Goal: Transaction & Acquisition: Purchase product/service

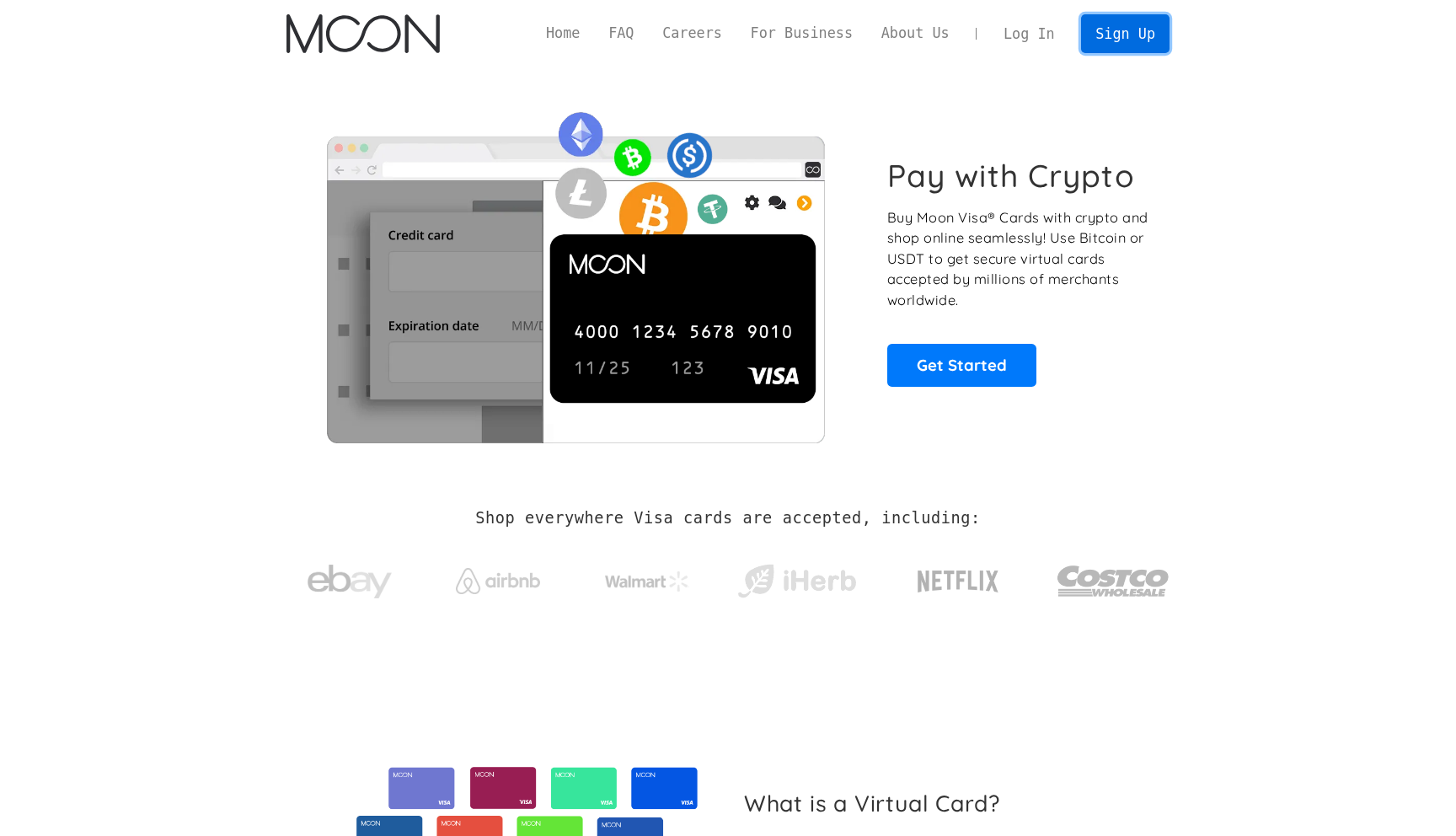
click at [1121, 39] on link "Sign Up" at bounding box center [1125, 33] width 87 height 38
click at [1126, 43] on link "Sign Up" at bounding box center [1125, 33] width 87 height 38
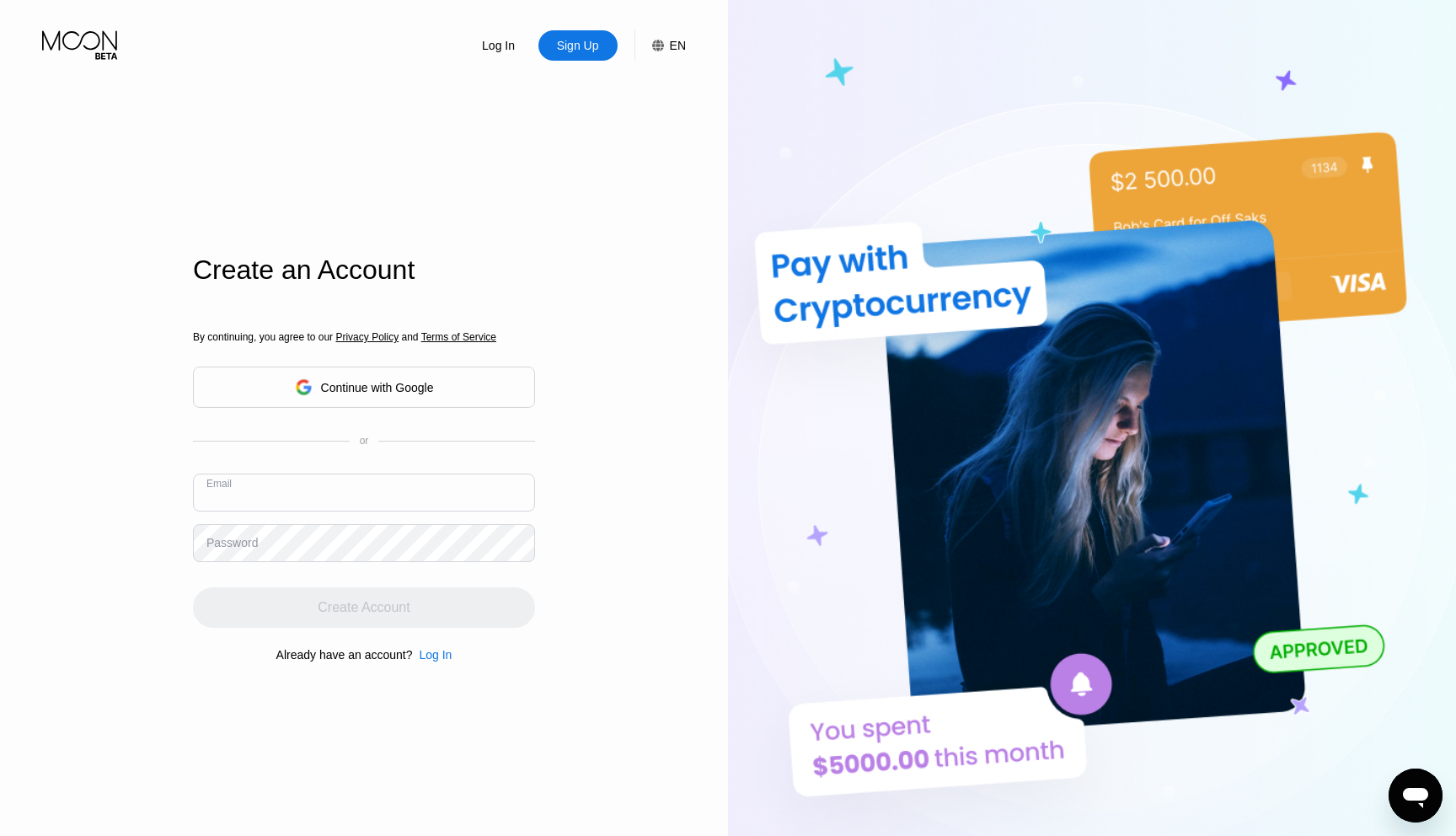
type input "b"
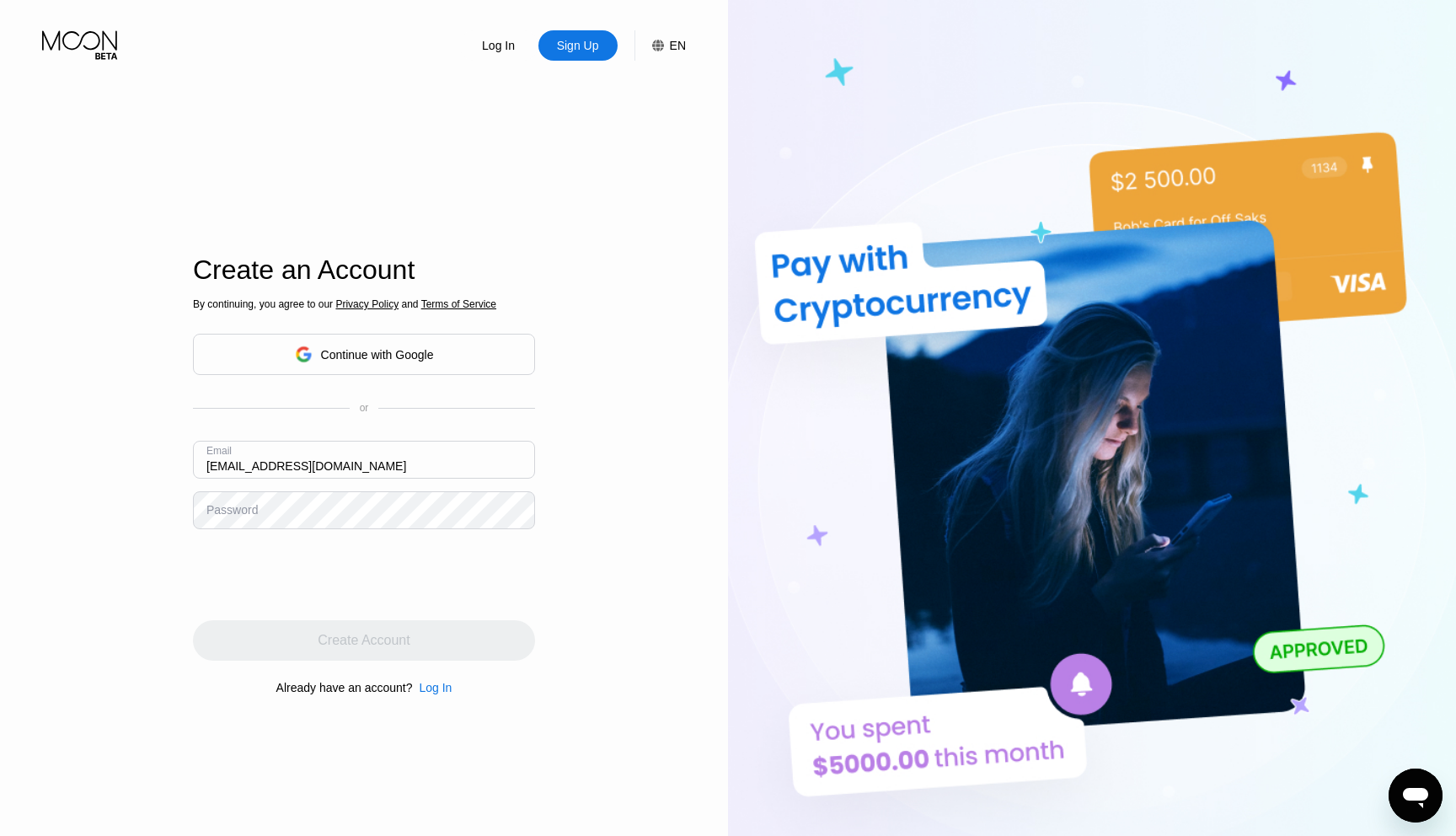
type input "vibesnow224@gmail.com"
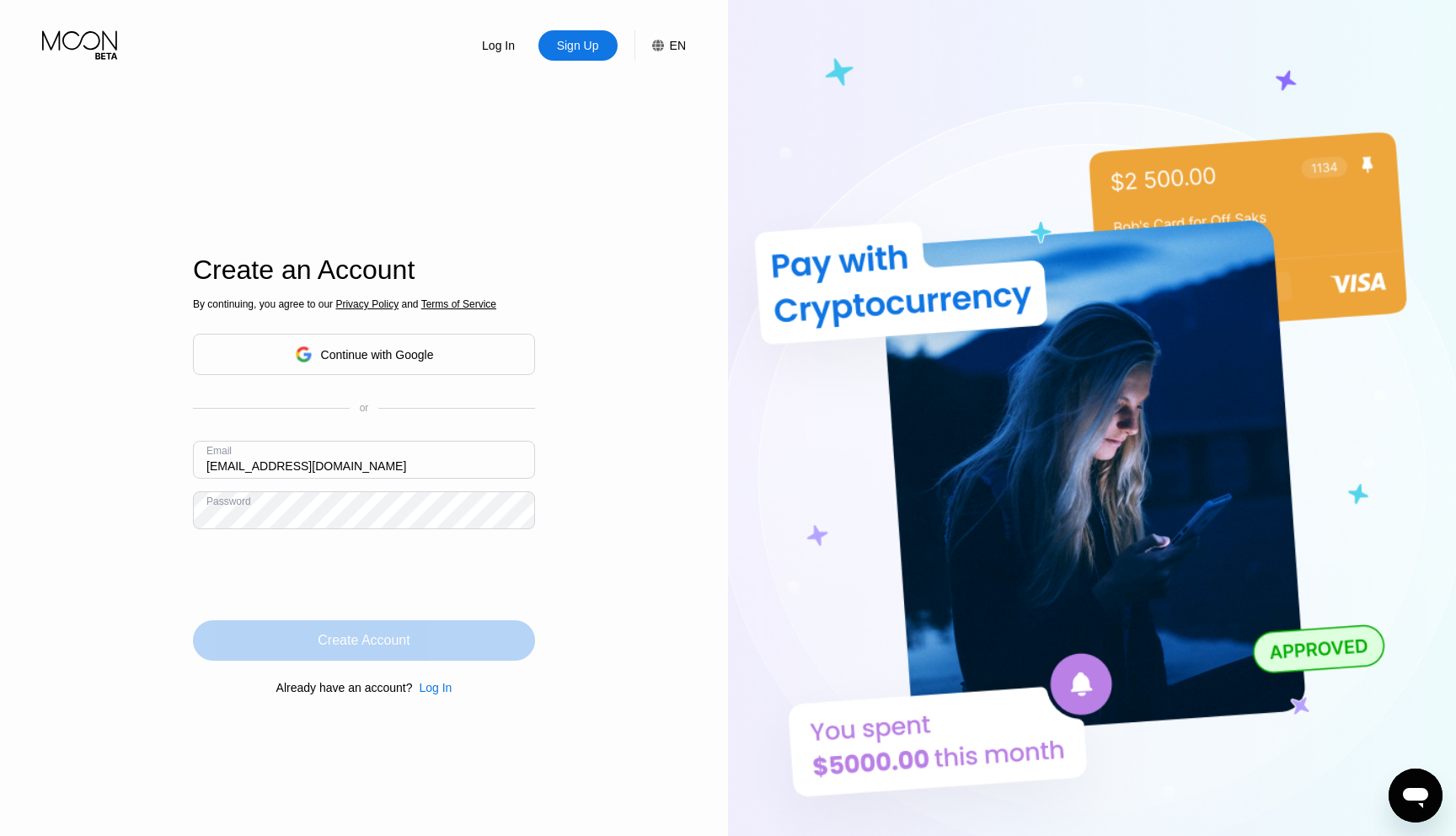
click at [409, 636] on div "Create Account" at bounding box center [364, 640] width 92 height 17
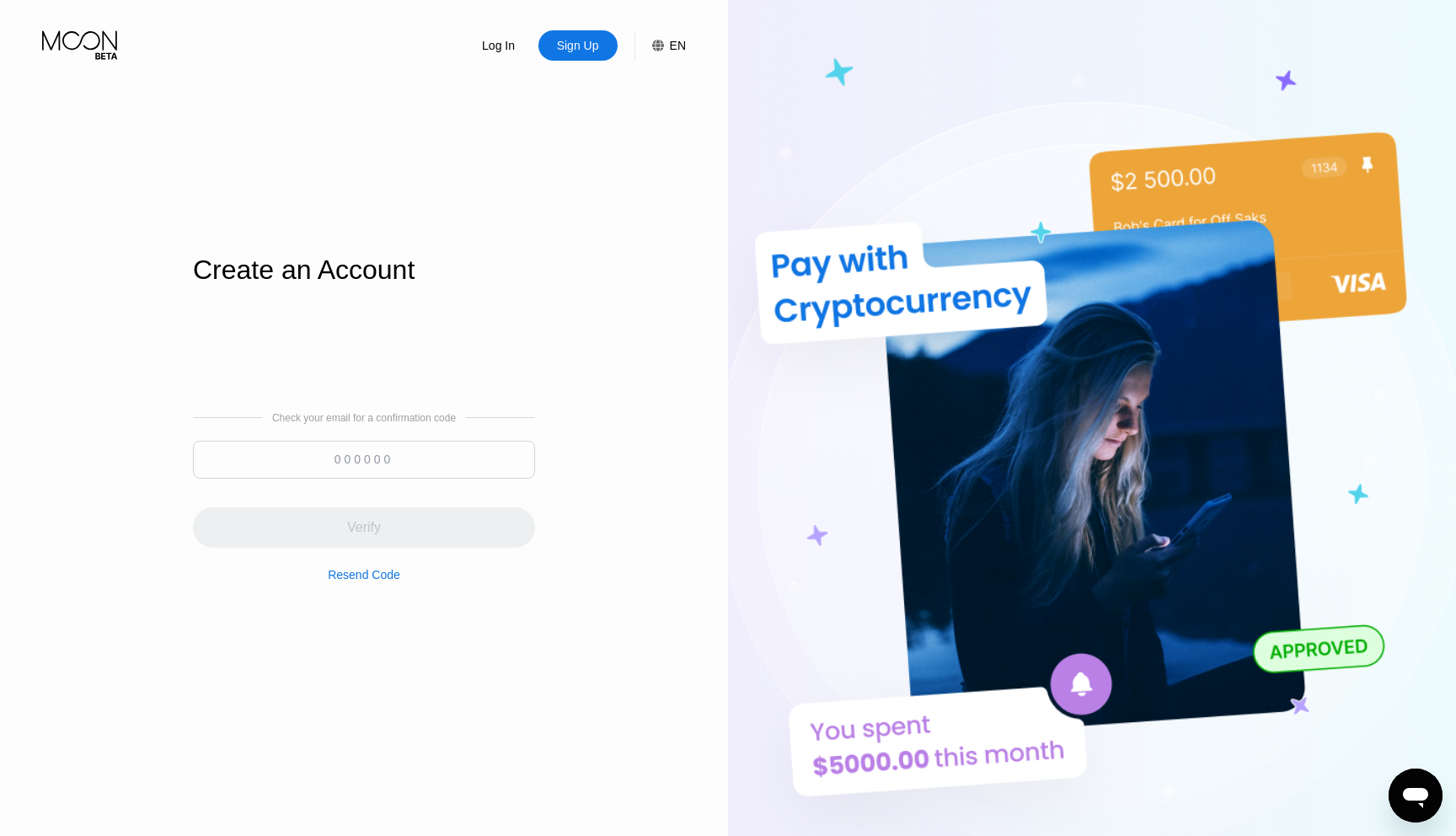
click at [369, 459] on input at bounding box center [363, 460] width 342 height 38
click at [565, 39] on div "Sign Up" at bounding box center [579, 45] width 46 height 17
click at [591, 42] on div "Sign Up" at bounding box center [579, 45] width 46 height 17
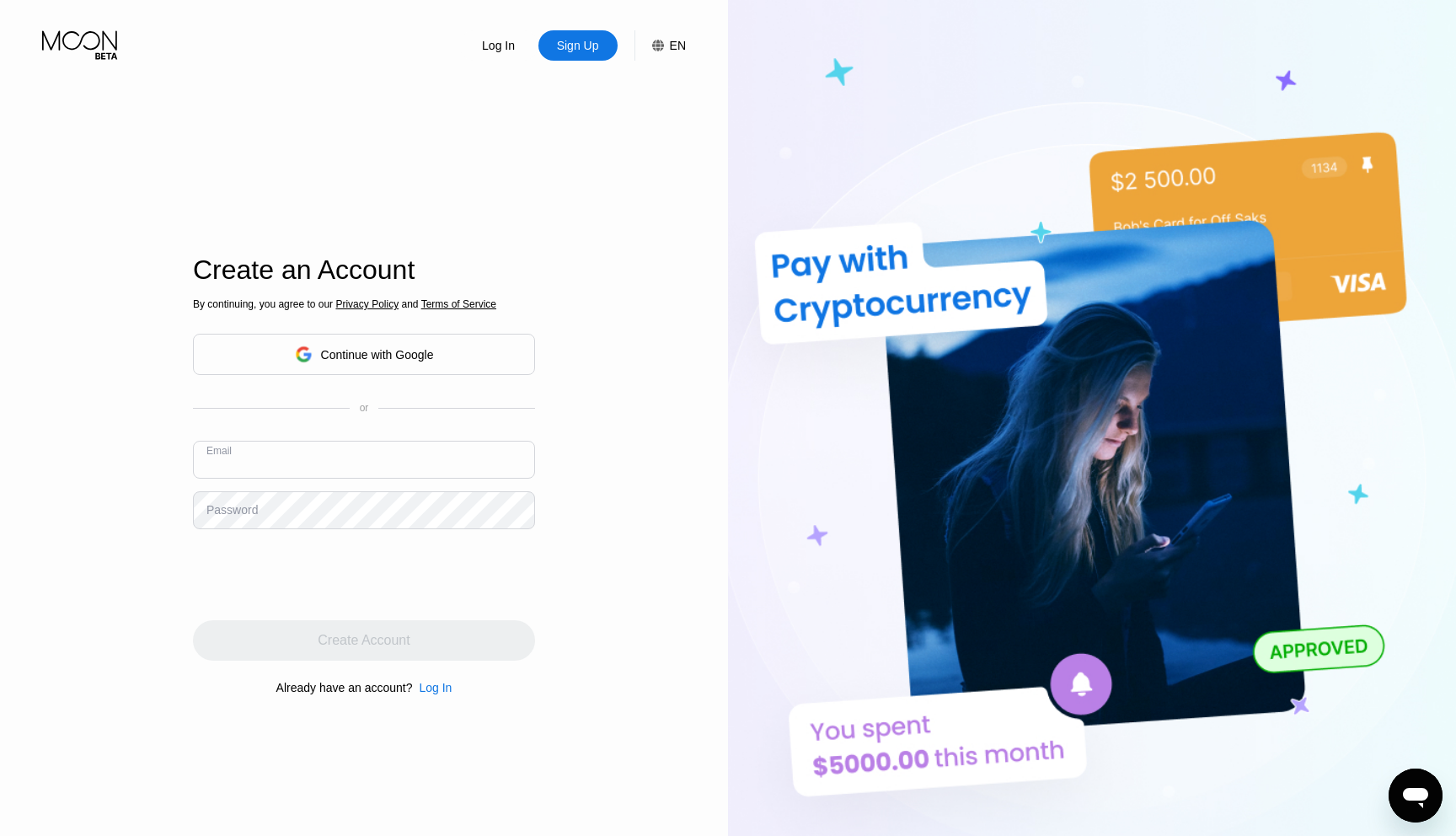
click at [260, 474] on input "text" at bounding box center [363, 460] width 342 height 38
type input "[EMAIL_ADDRESS][DOMAIN_NAME]"
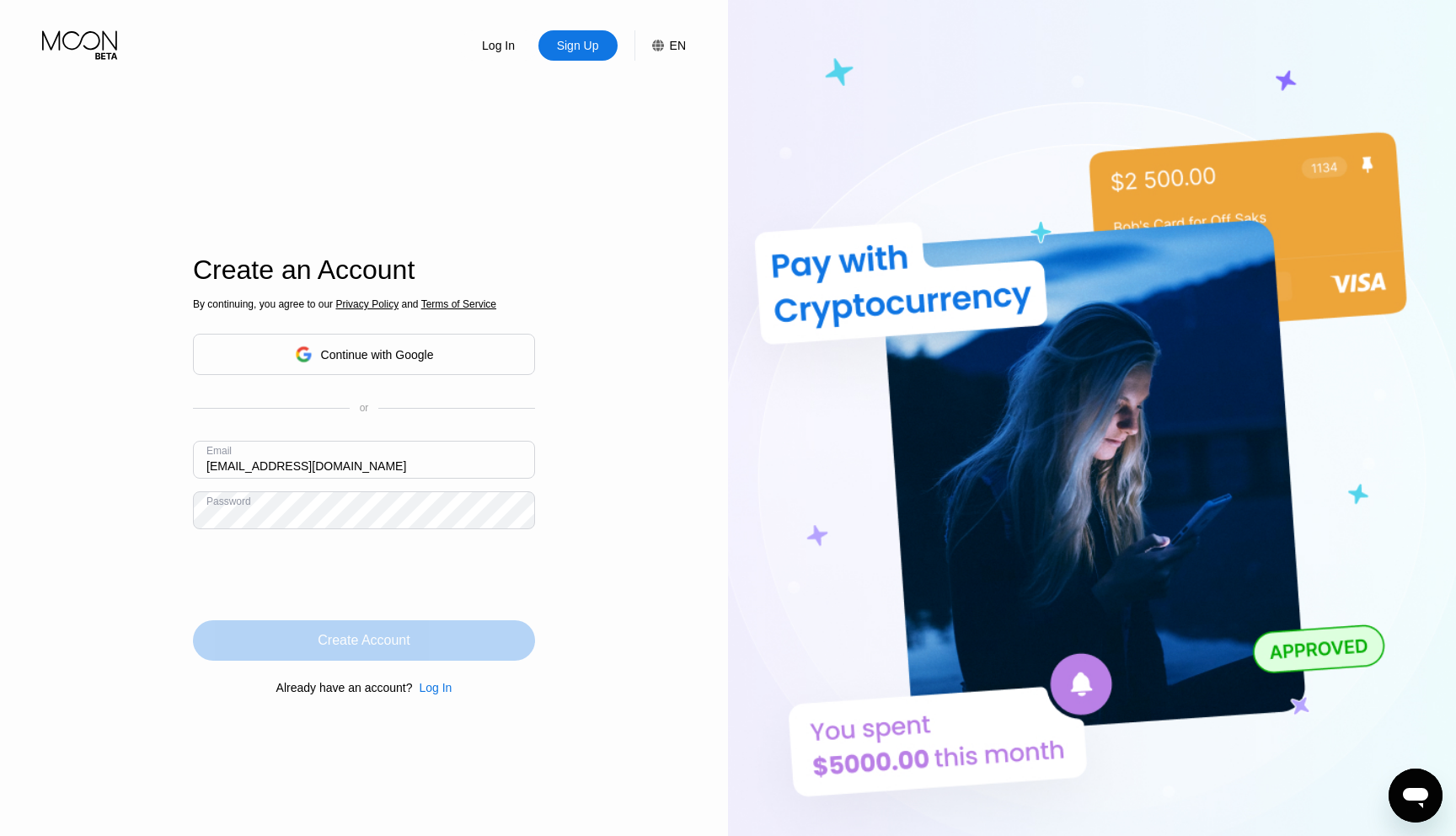
click at [393, 649] on div "Create Account" at bounding box center [364, 640] width 92 height 17
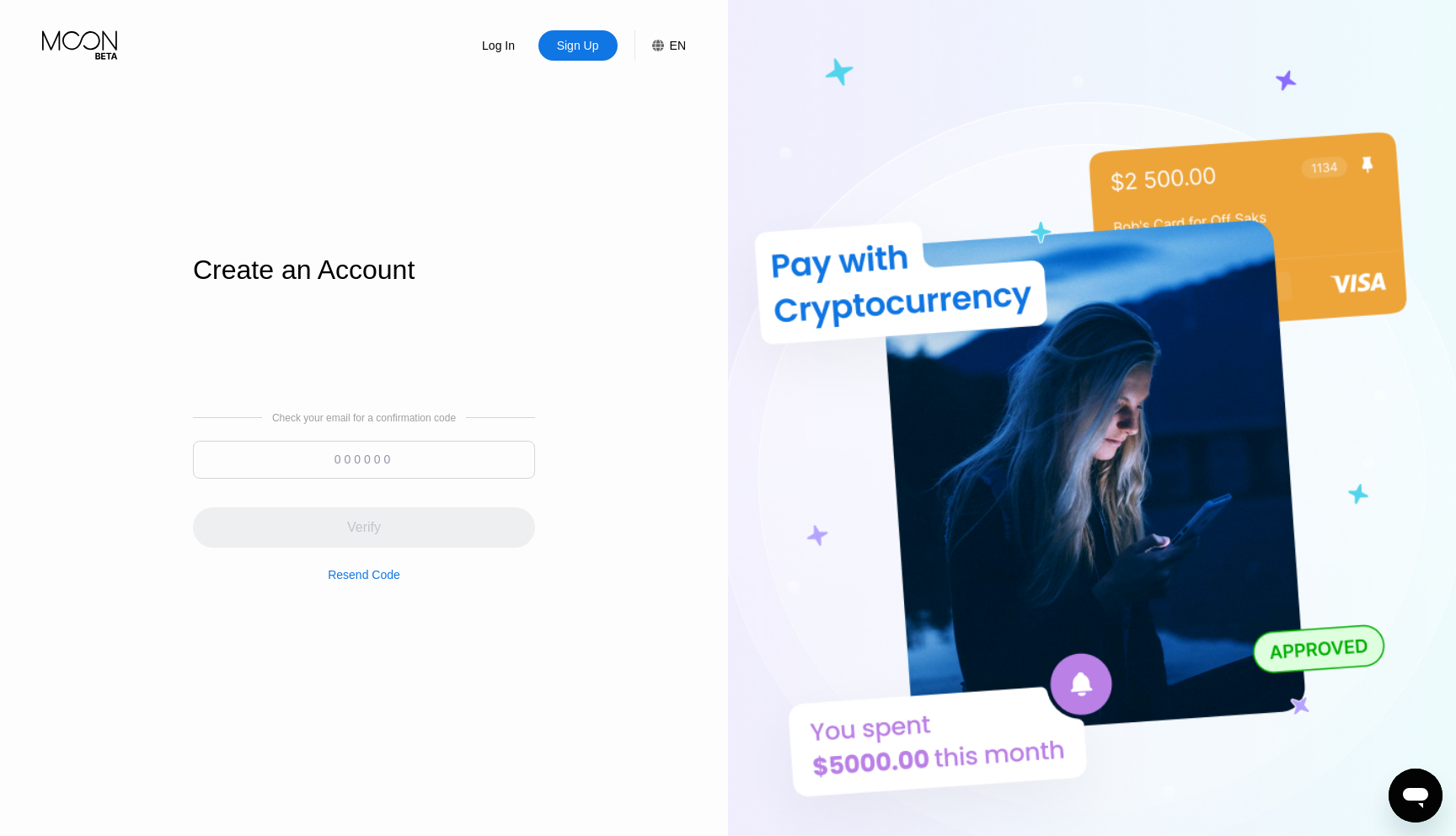
click at [394, 468] on input at bounding box center [363, 460] width 342 height 38
paste input "171856"
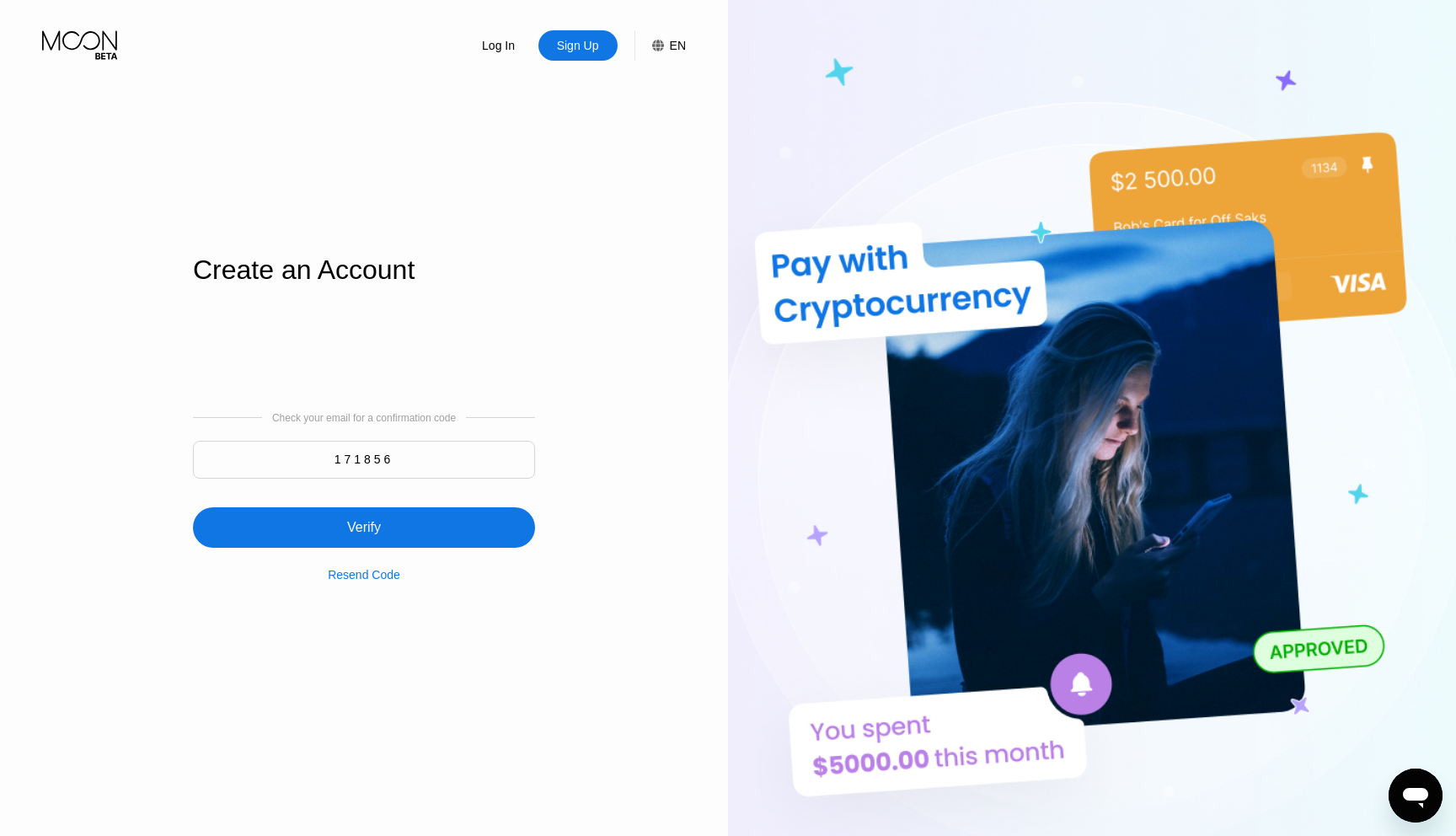
type input "171856"
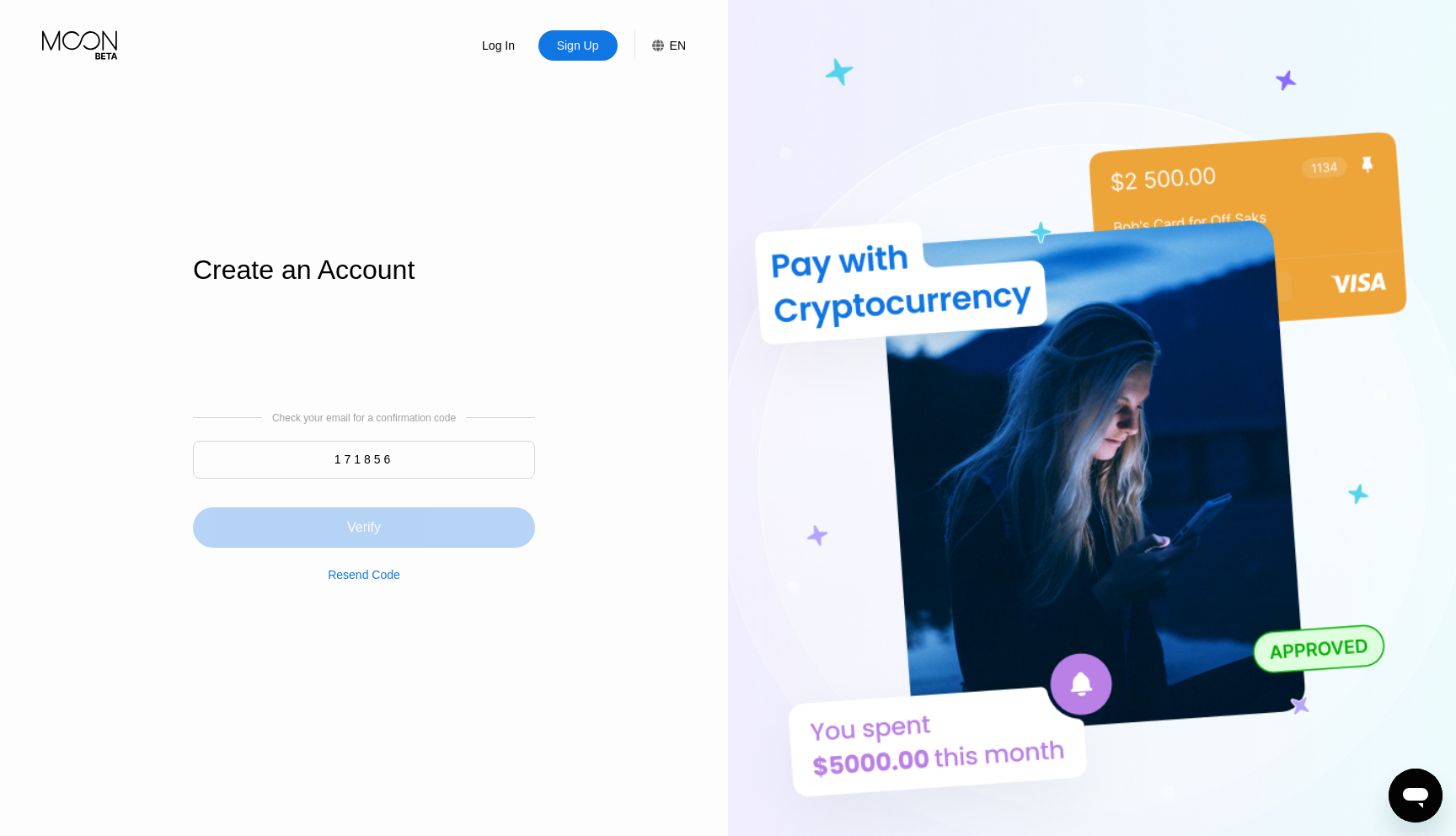
click at [371, 516] on div "Verify" at bounding box center [363, 528] width 342 height 41
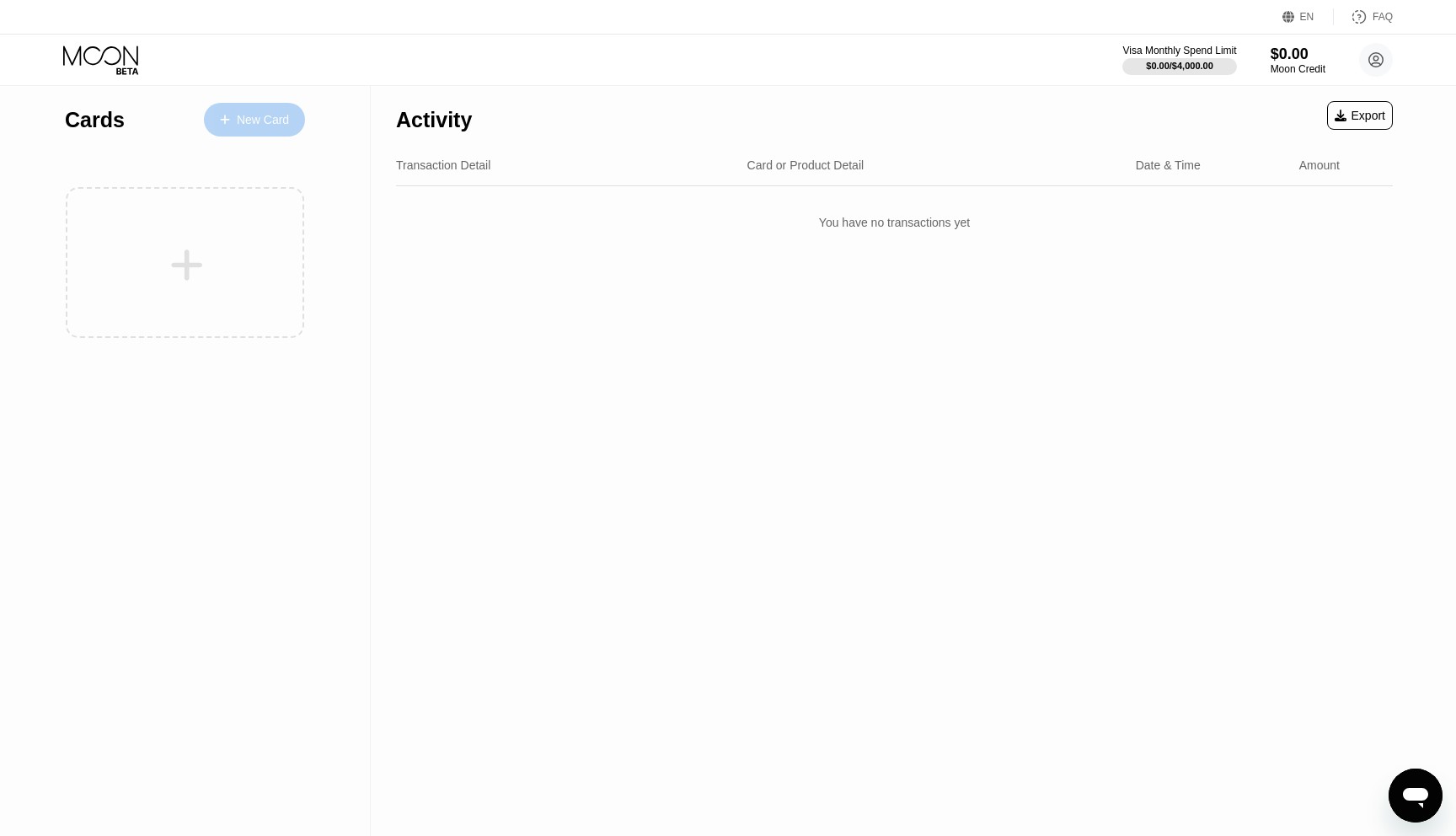
click at [234, 119] on div at bounding box center [233, 120] width 7 height 14
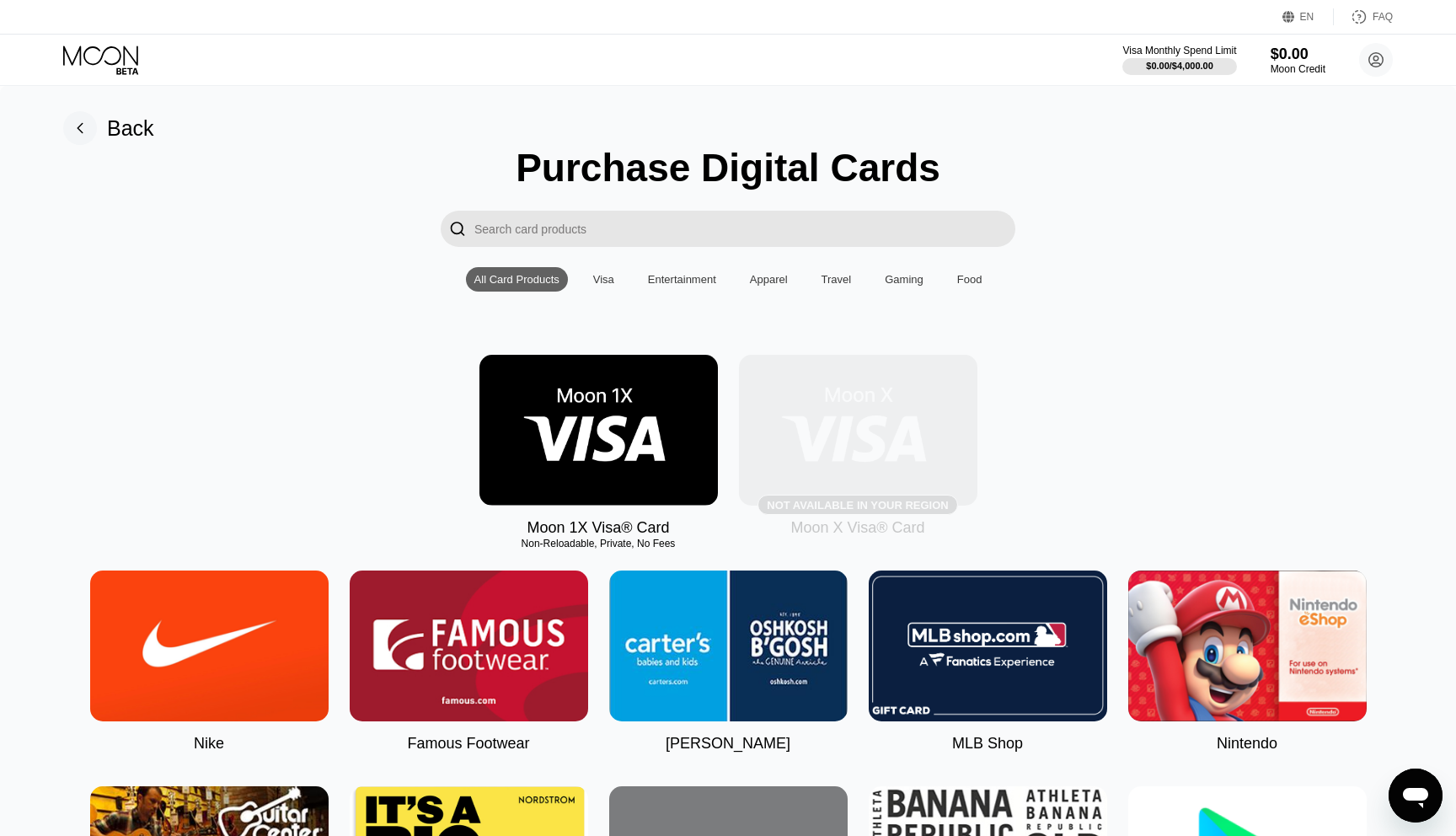
click at [815, 433] on img at bounding box center [859, 430] width 239 height 151
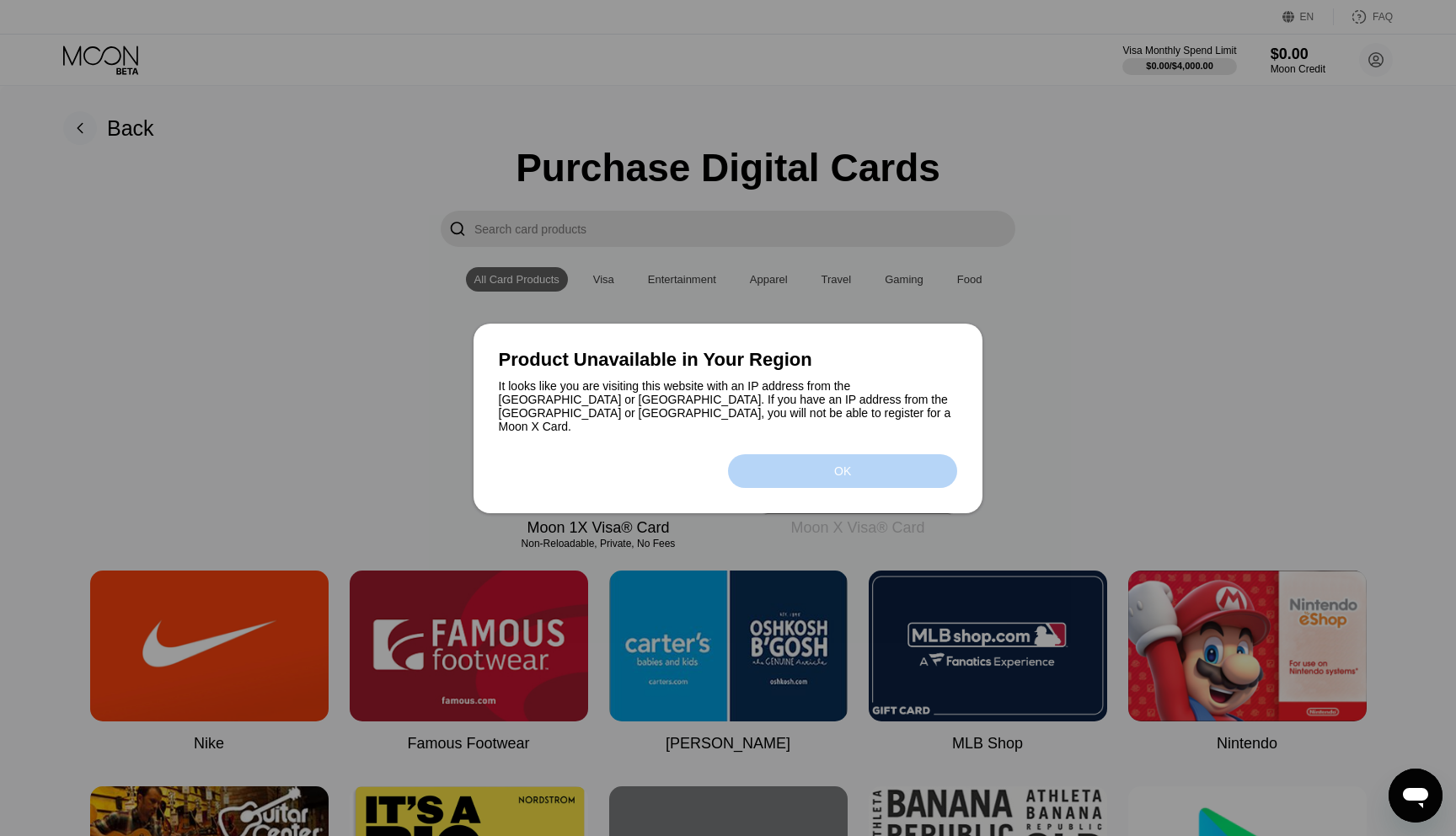
click at [801, 469] on div "OK" at bounding box center [842, 471] width 229 height 34
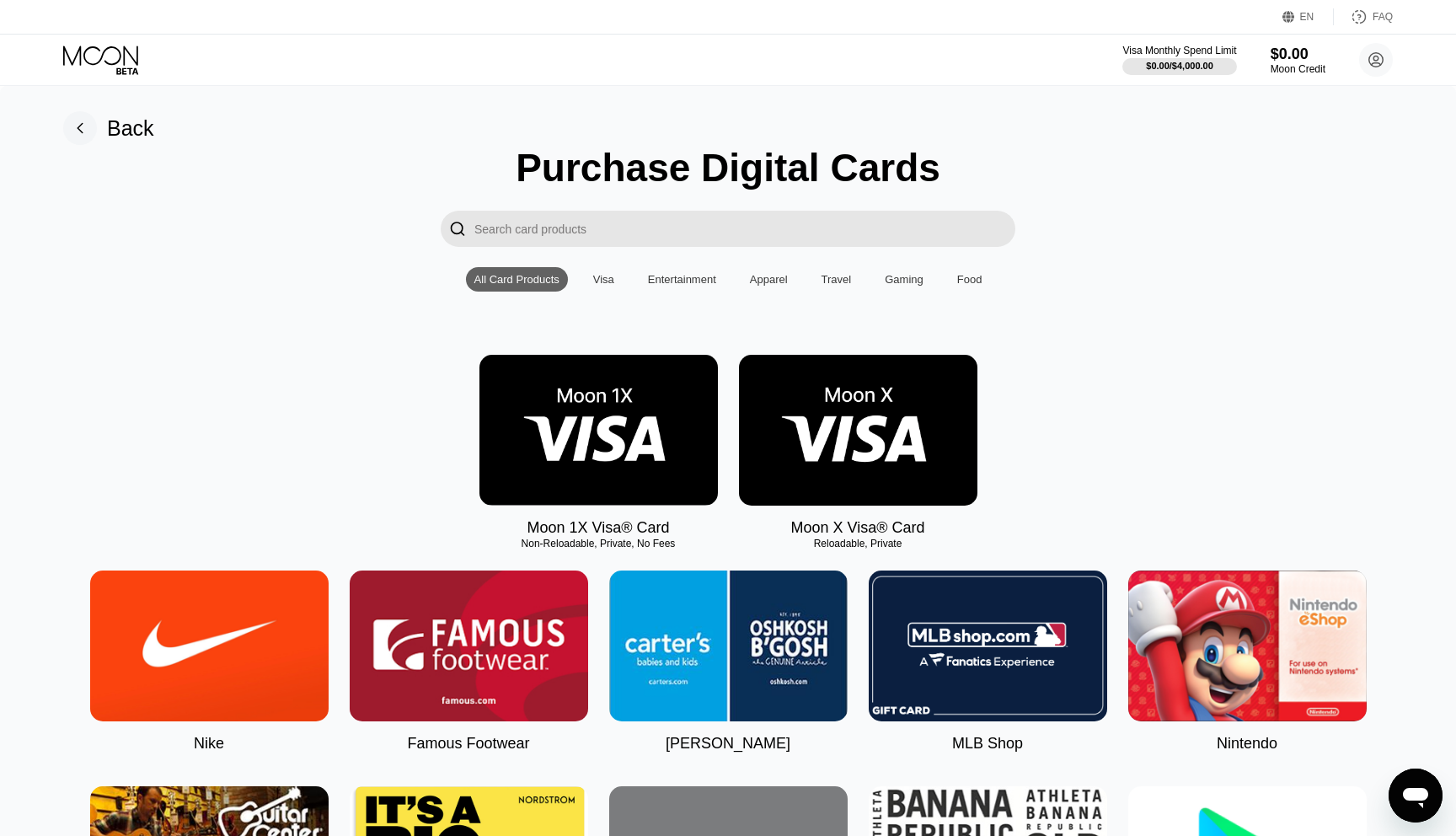
click at [826, 437] on img at bounding box center [859, 430] width 239 height 151
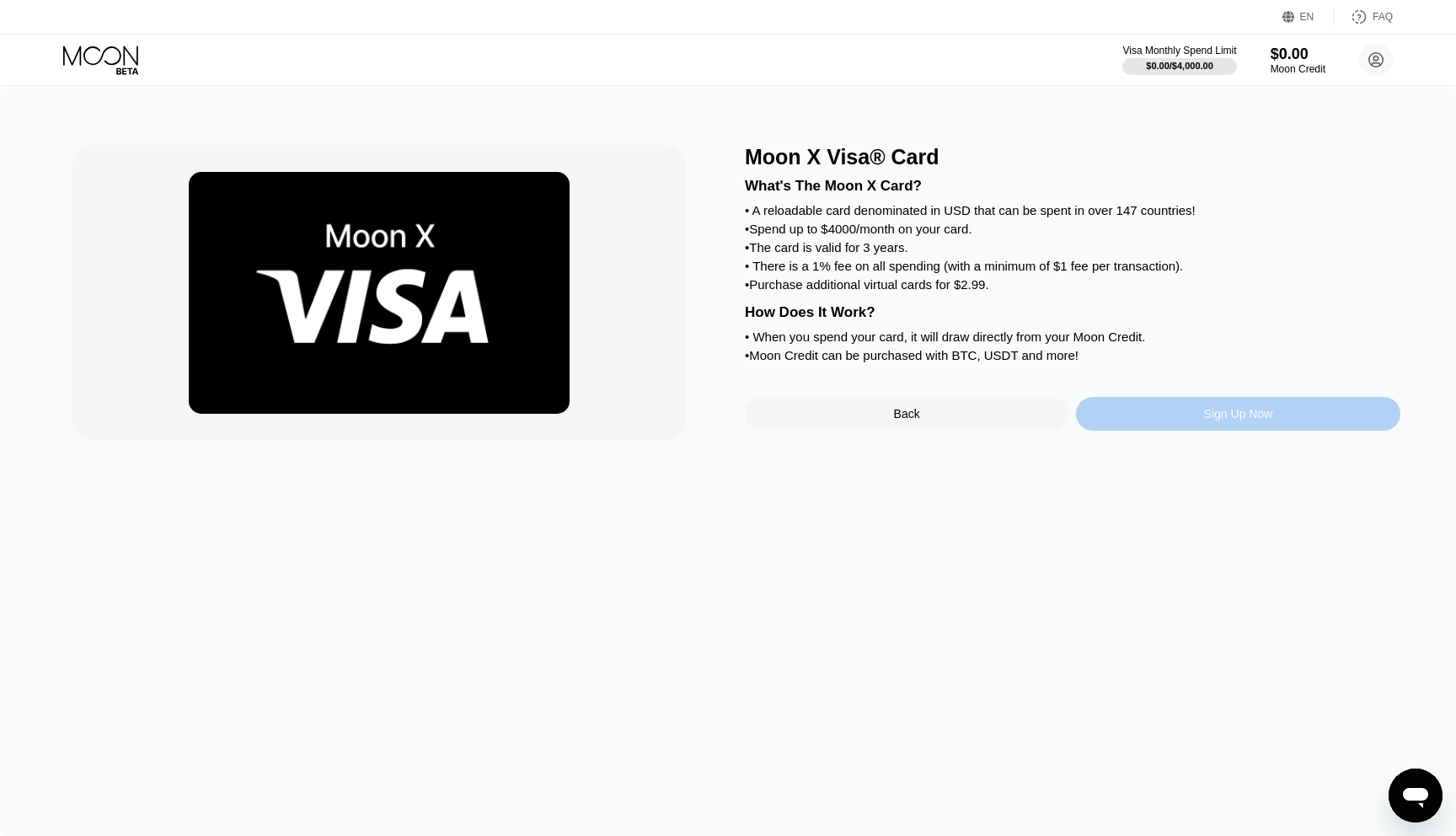
click at [1164, 419] on div "Sign Up Now" at bounding box center [1238, 414] width 323 height 34
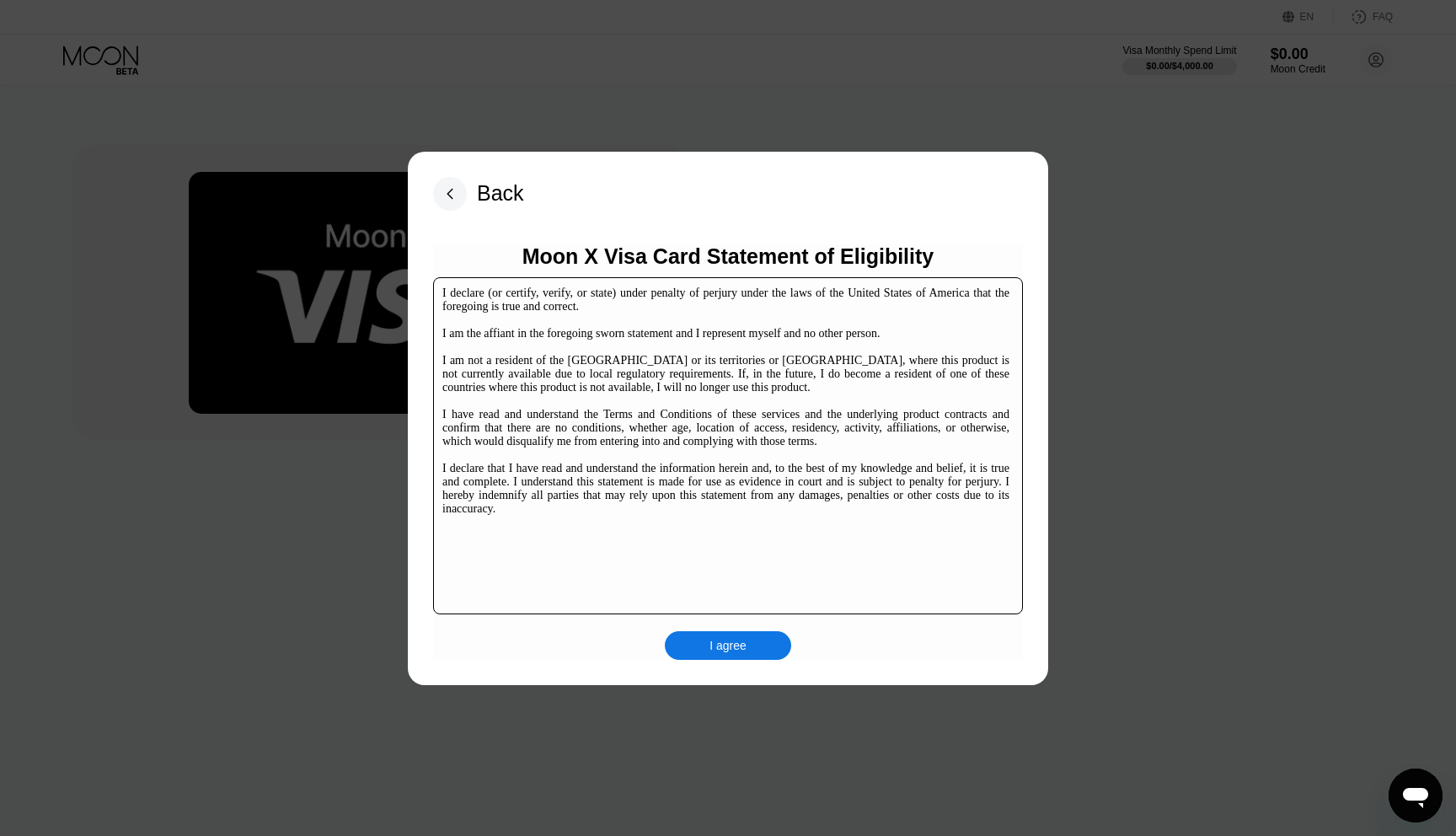
click at [718, 640] on div "I agree" at bounding box center [728, 645] width 37 height 15
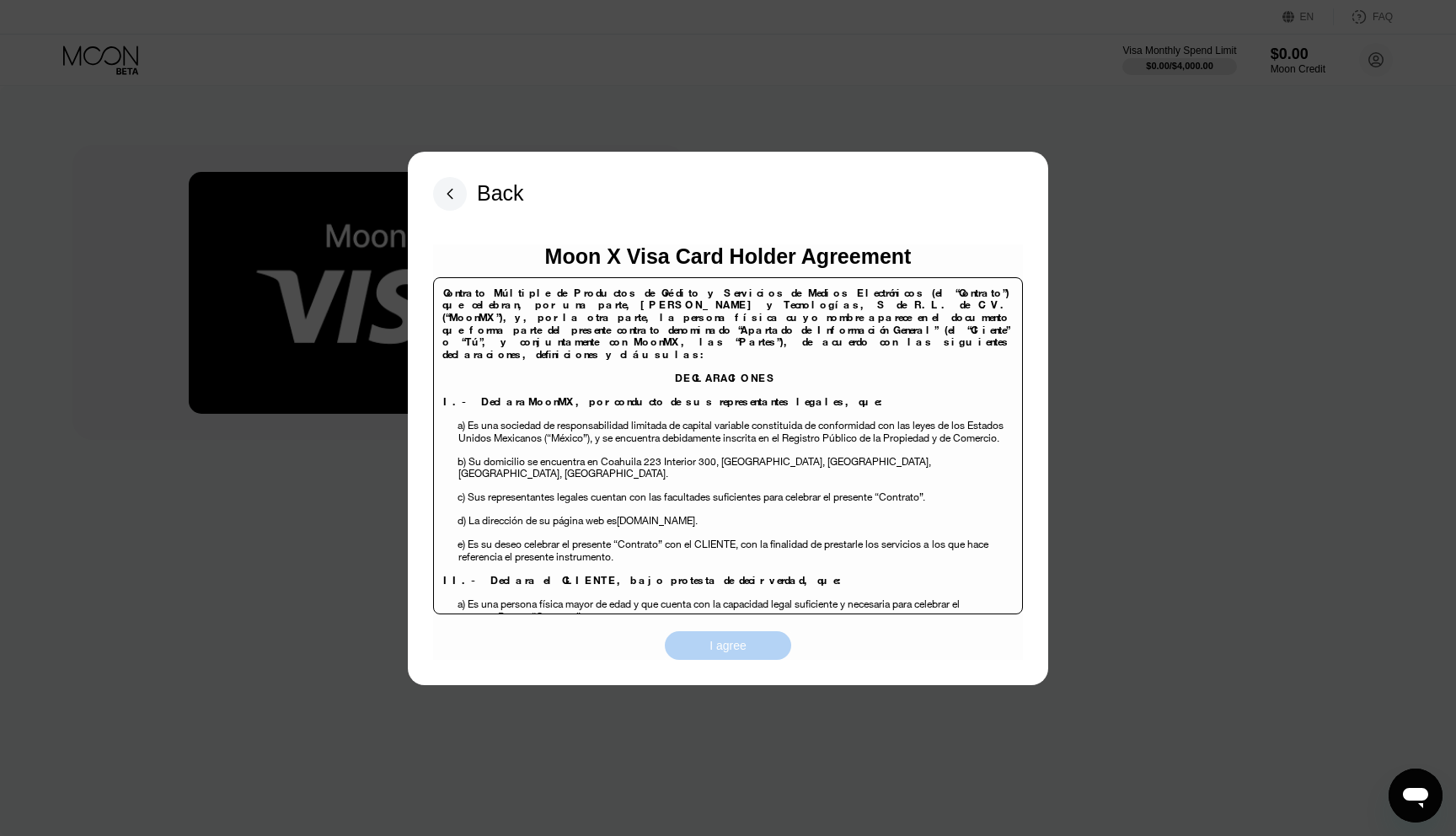
click at [713, 652] on div "I agree" at bounding box center [728, 645] width 37 height 15
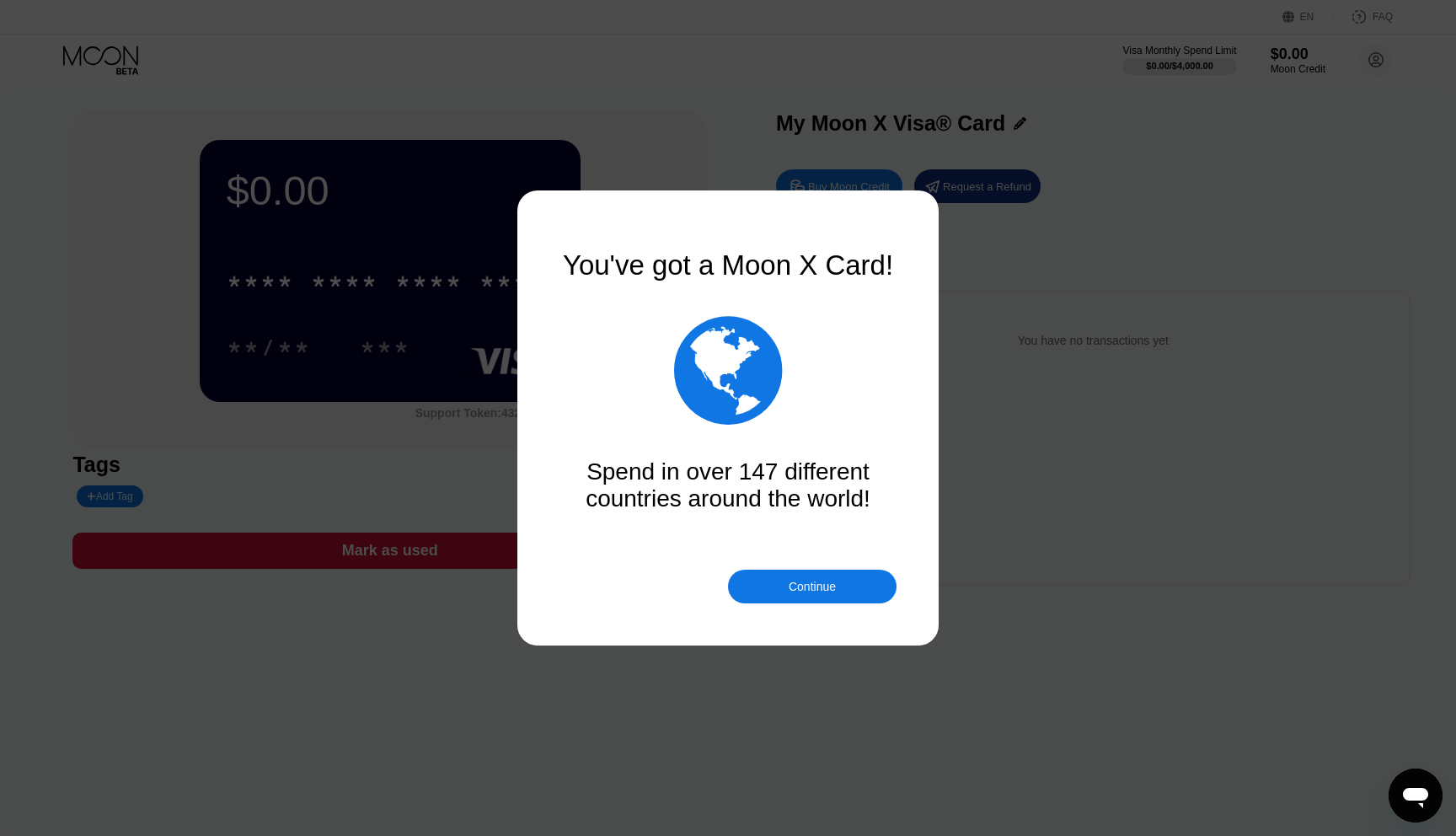
click at [809, 586] on div "Continue" at bounding box center [812, 586] width 47 height 13
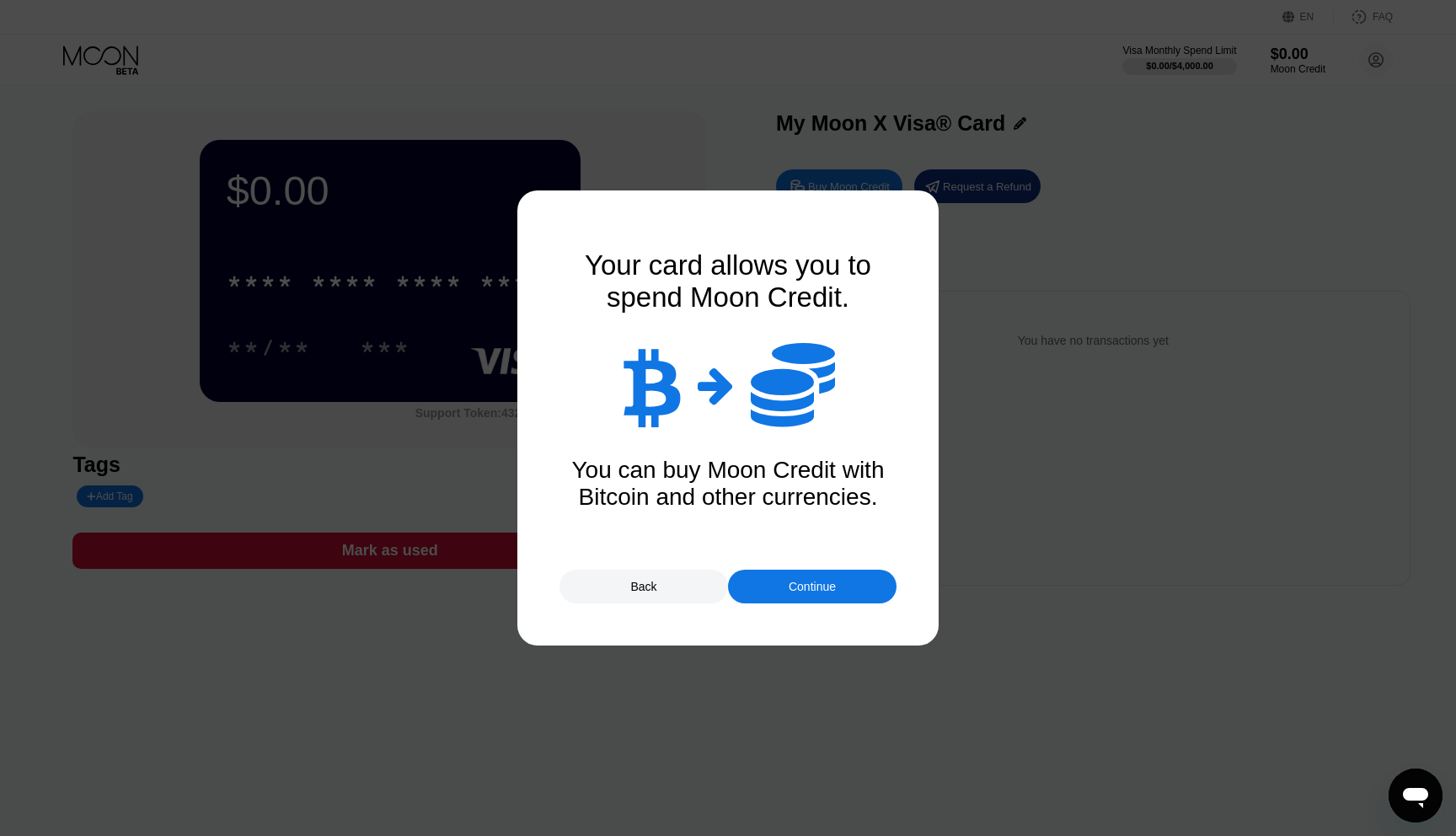
click at [809, 586] on div "Continue" at bounding box center [812, 586] width 47 height 13
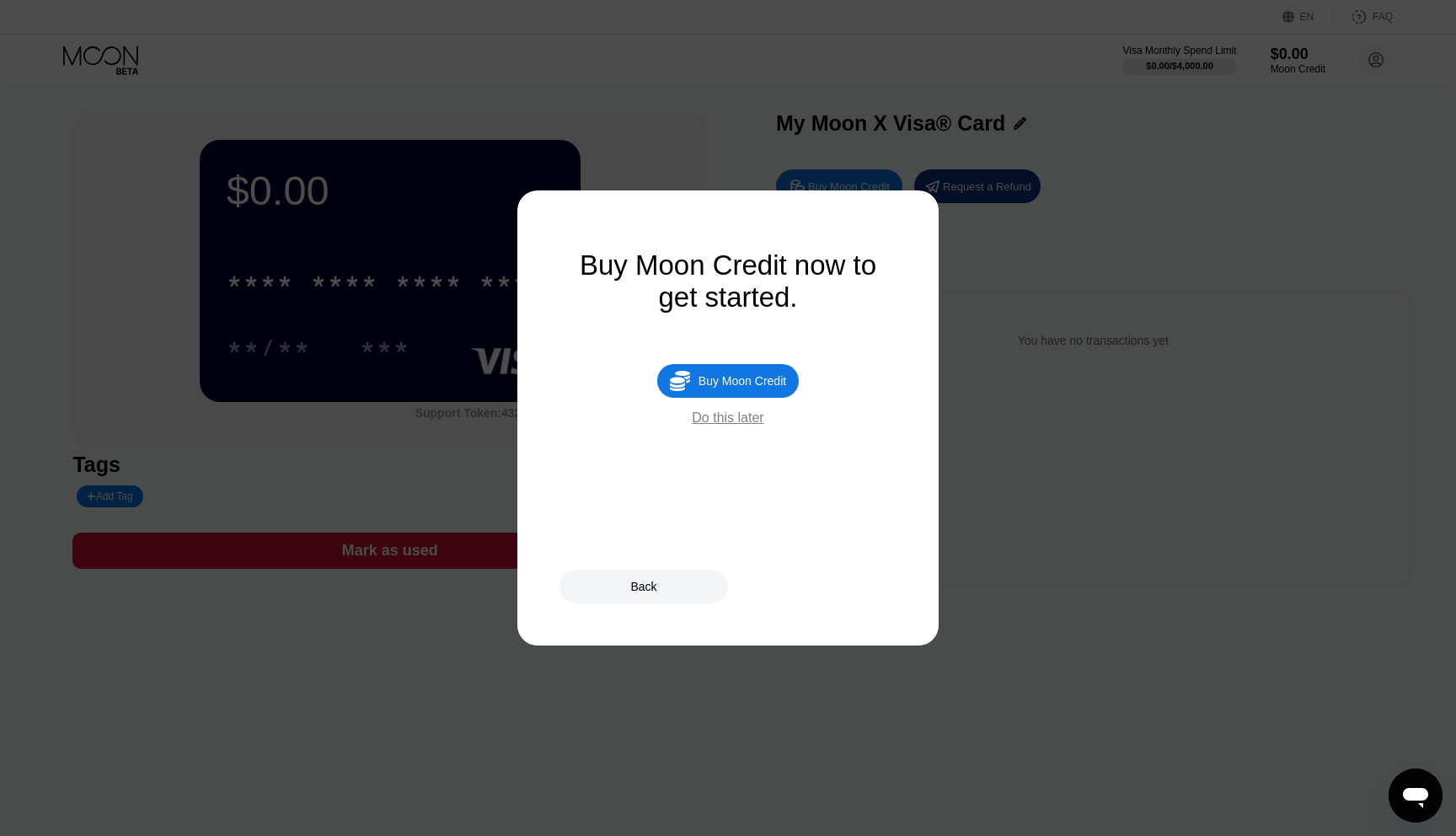
click at [714, 388] on div "Buy Moon Credit" at bounding box center [742, 381] width 87 height 13
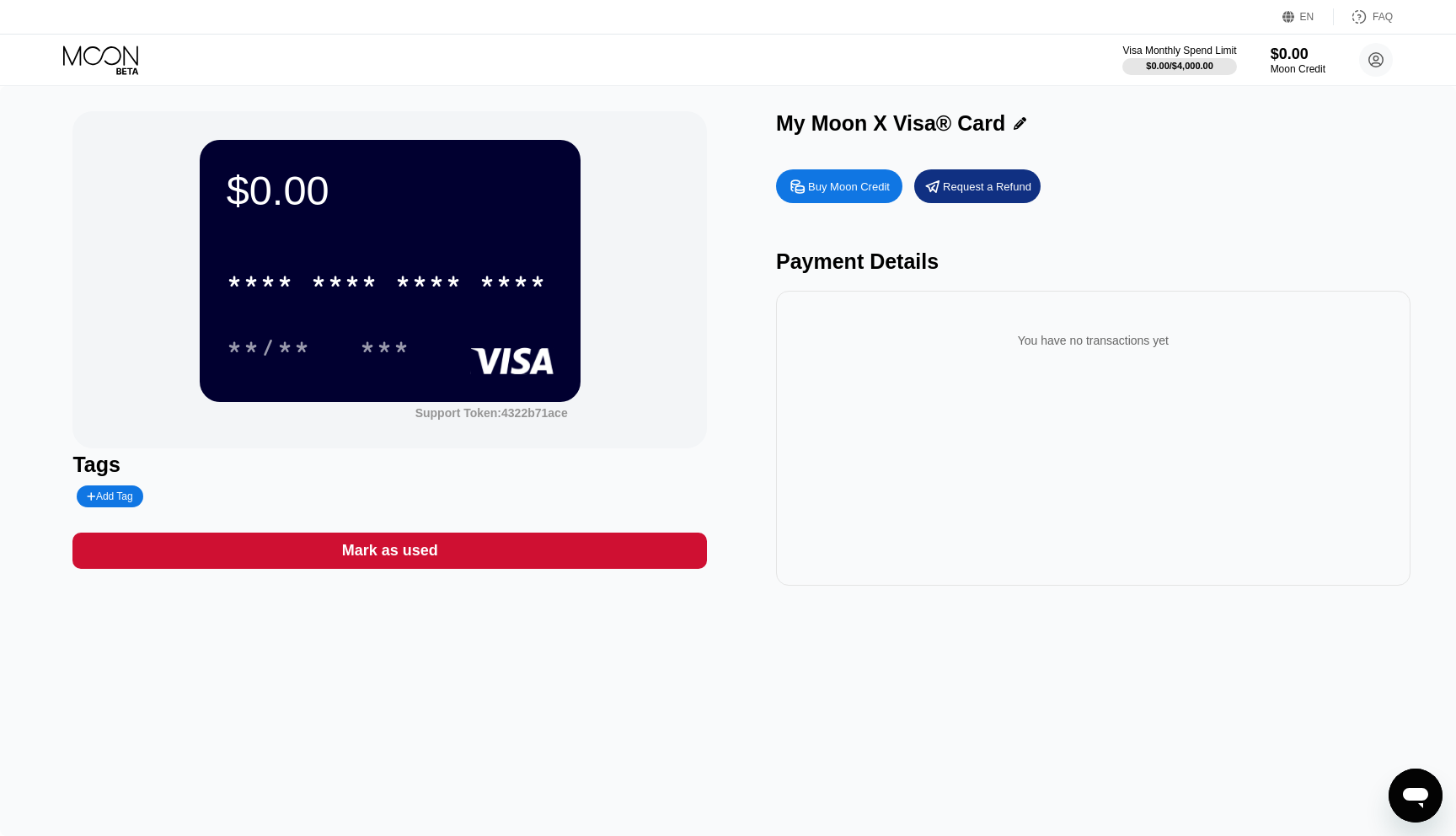
type input "0"
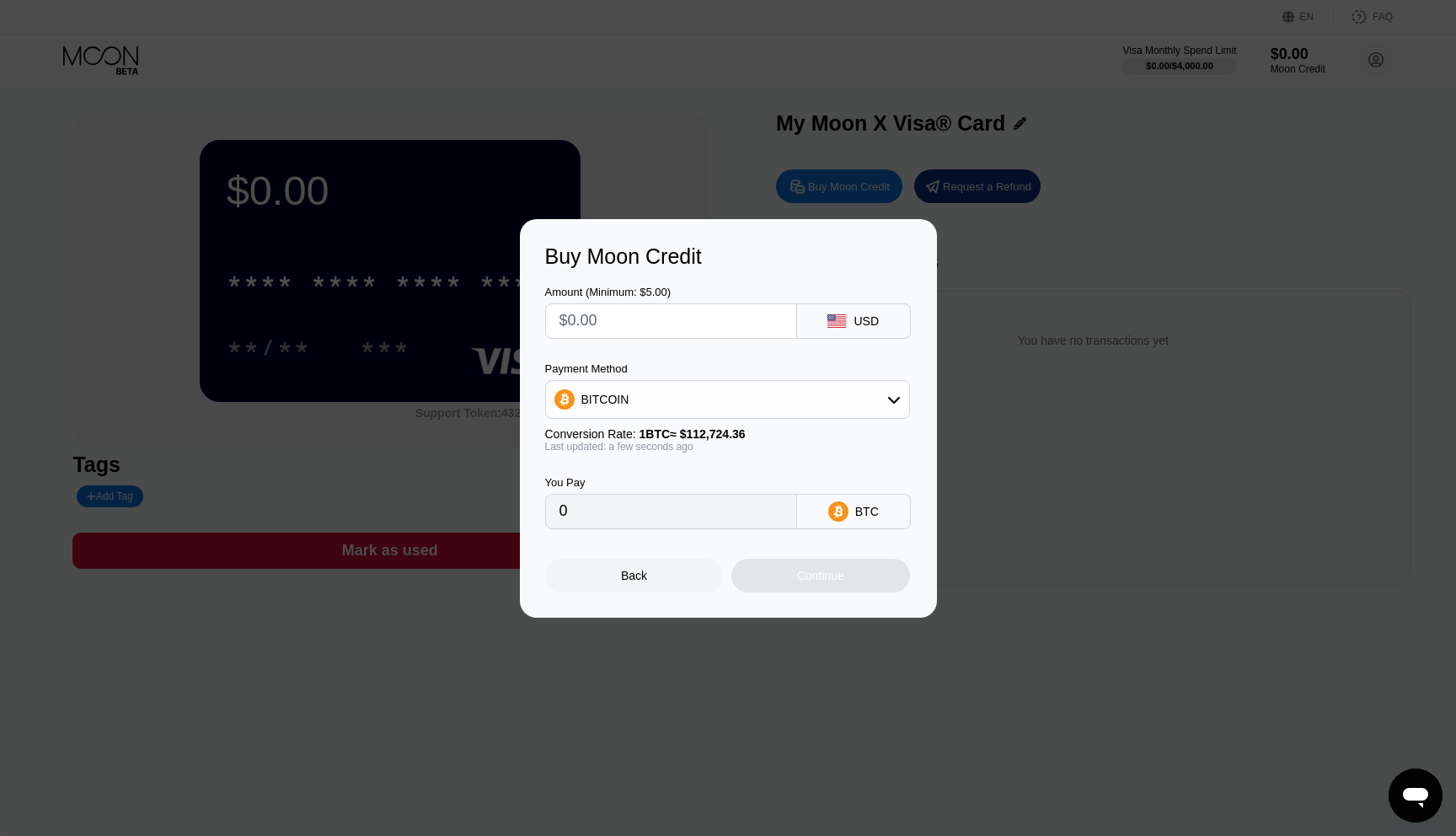
click at [671, 323] on input "text" at bounding box center [671, 321] width 224 height 34
type input "$4"
type input "0.00003549"
type input "$48"
type input "0.00042582"
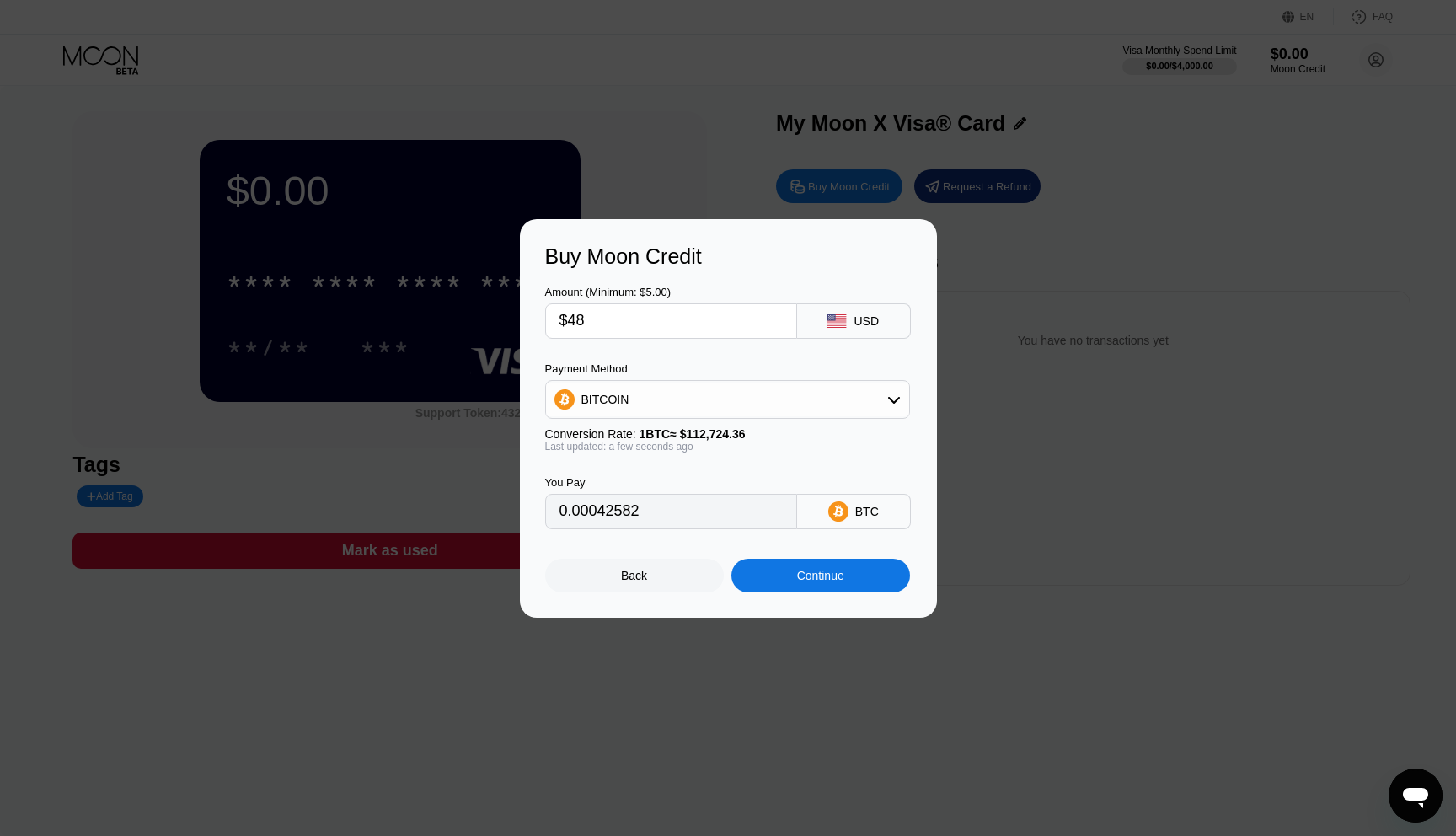
type input "$48"
click at [786, 578] on div "Continue" at bounding box center [821, 575] width 178 height 34
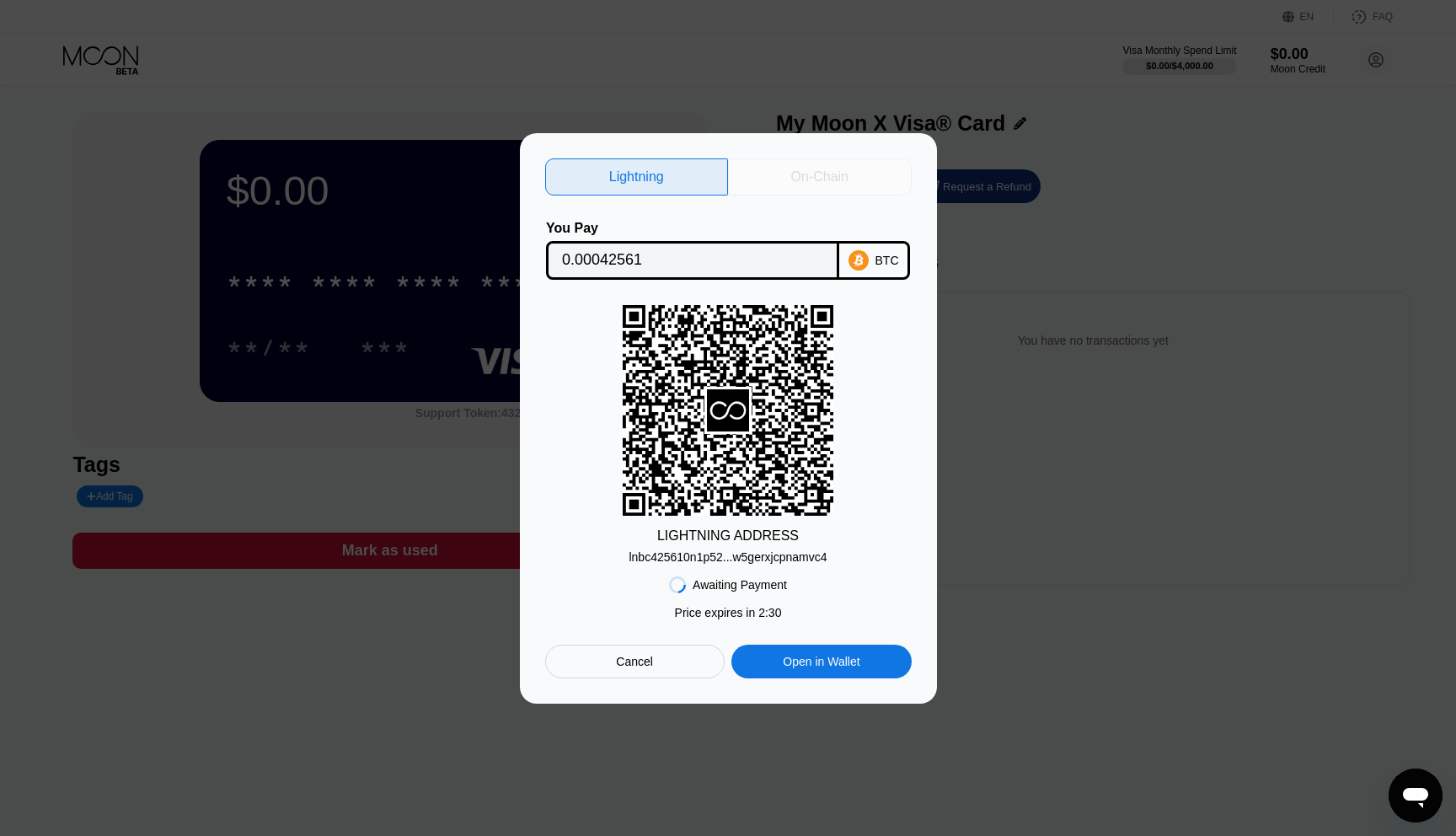
click at [846, 177] on div "On-Chain" at bounding box center [820, 177] width 57 height 17
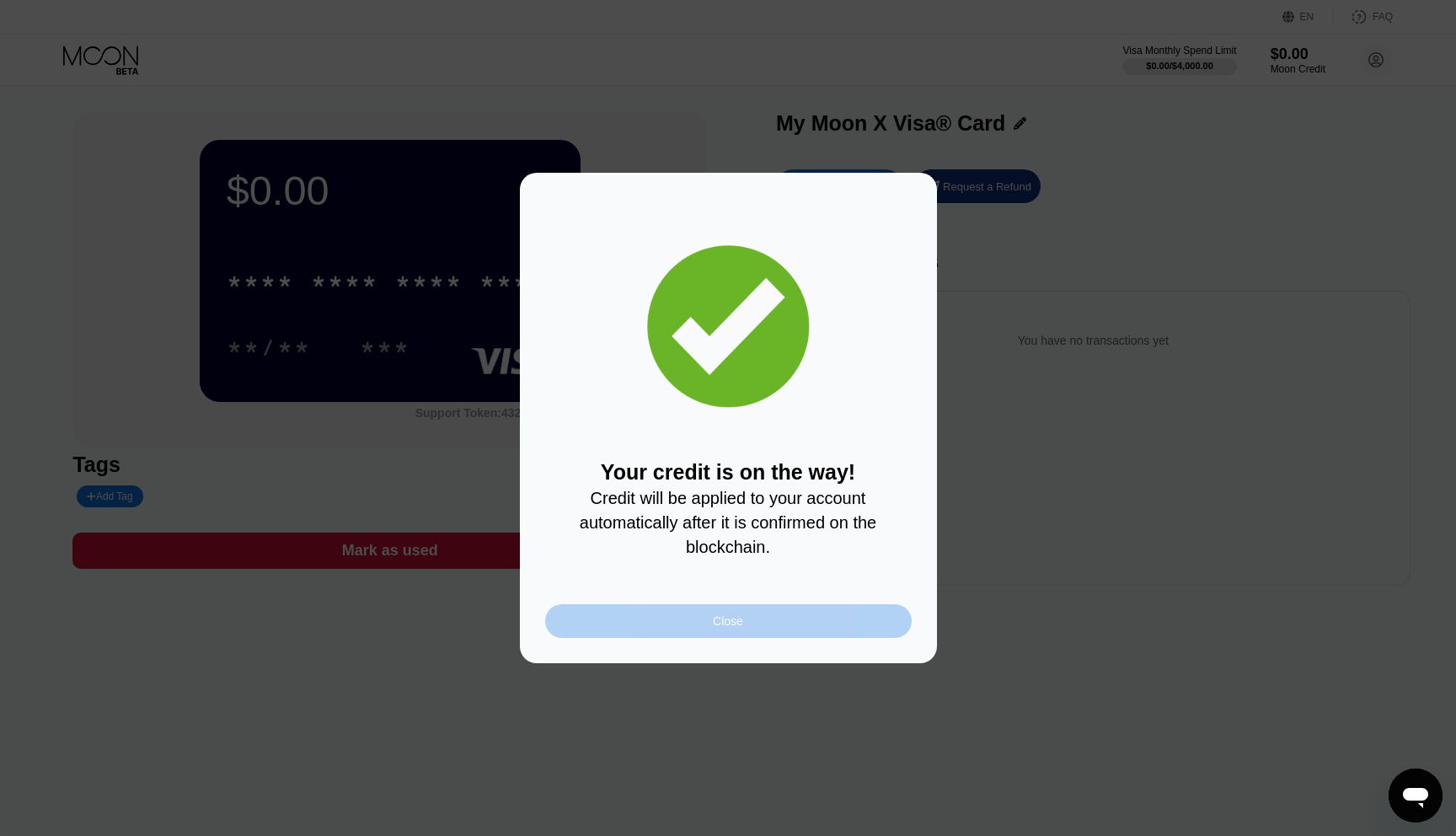
click at [670, 628] on div "Close" at bounding box center [728, 621] width 367 height 34
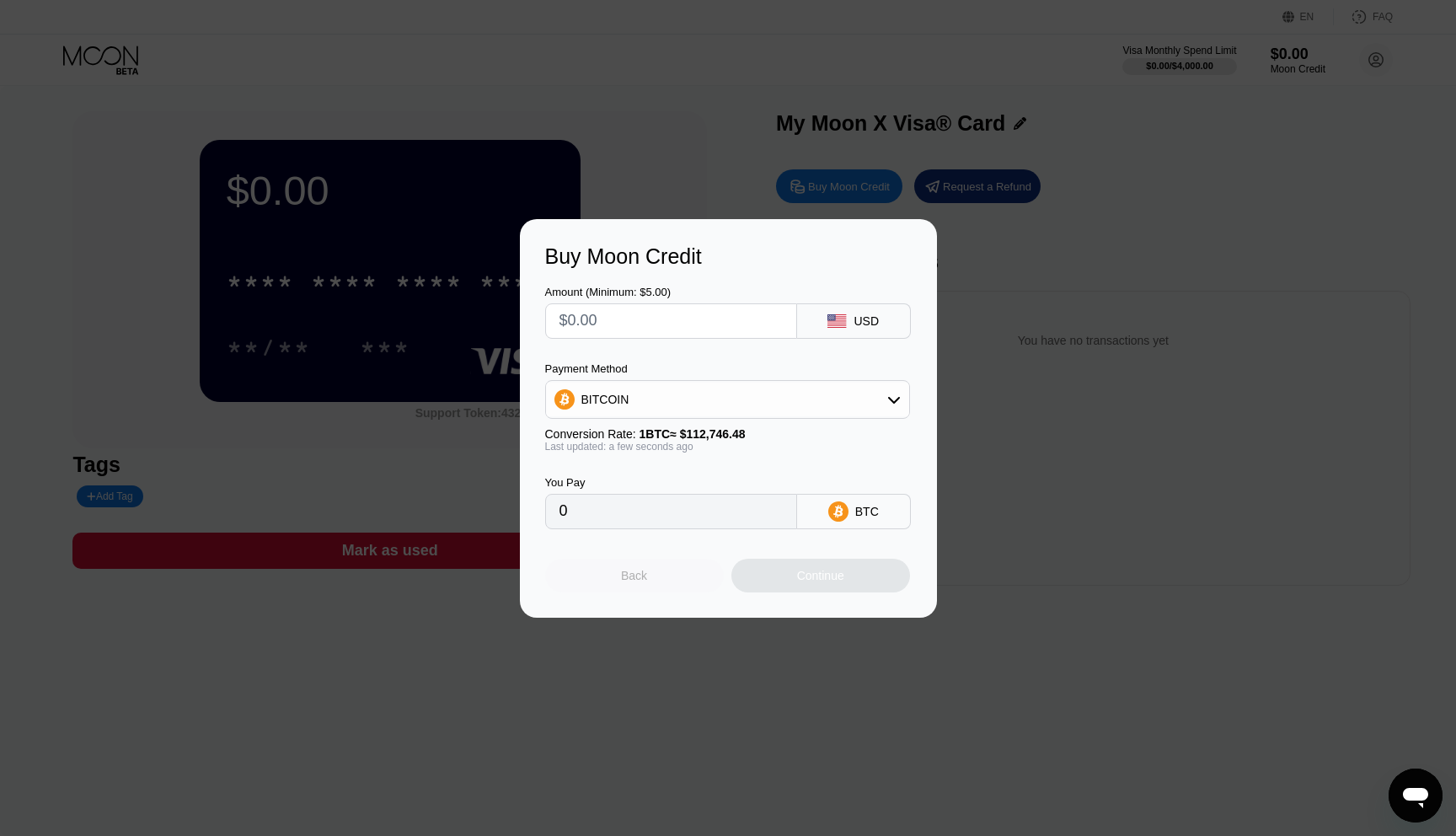
click at [631, 569] on div "Back" at bounding box center [634, 575] width 27 height 13
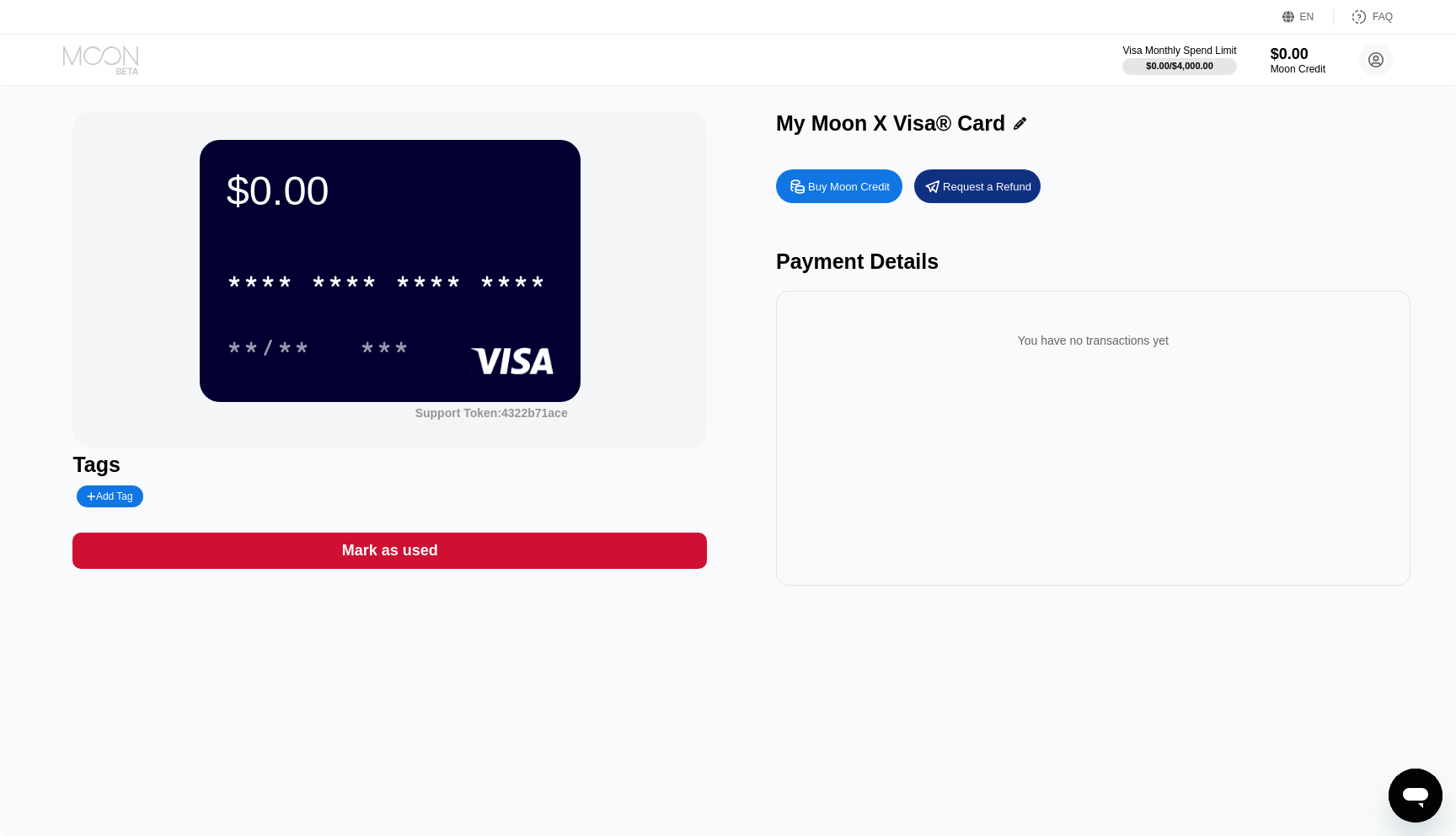
click at [121, 55] on icon at bounding box center [102, 60] width 79 height 29
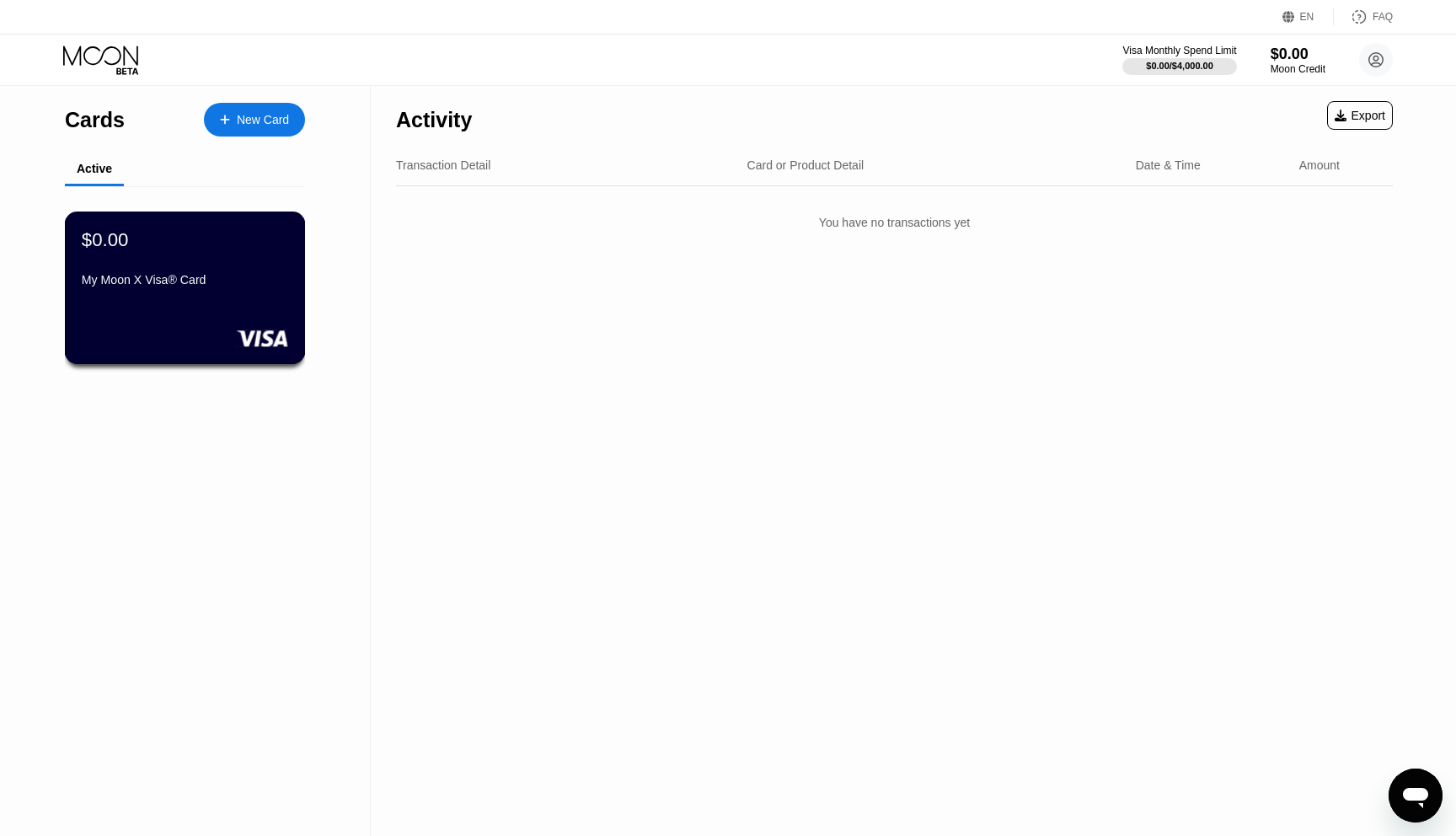
click at [175, 256] on div "$0.00 My Moon X Visa® Card" at bounding box center [186, 261] width 207 height 65
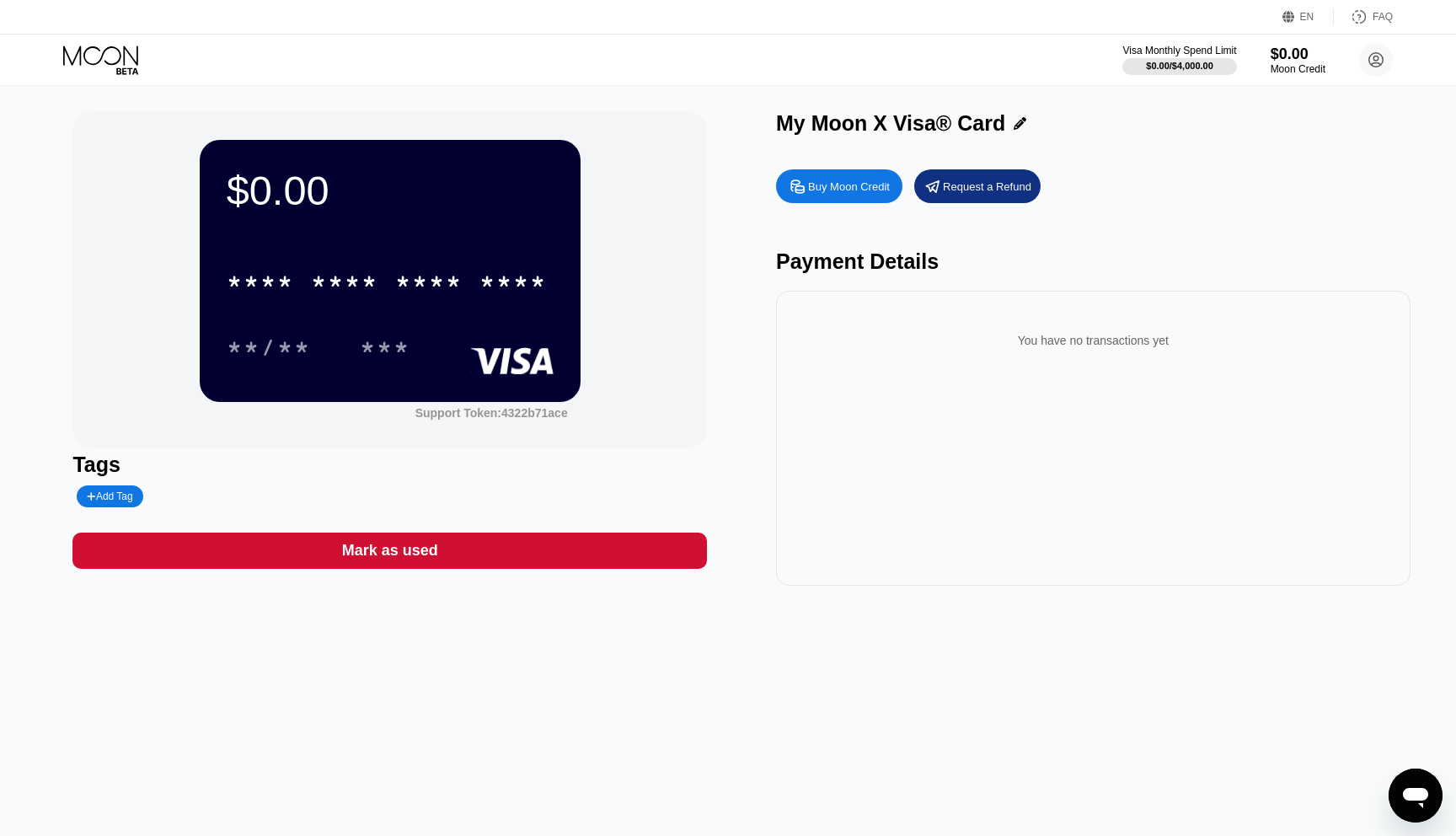
click at [353, 251] on div "* * * * * * * * * * * * ****" at bounding box center [391, 276] width 327 height 57
click at [285, 204] on div "$0.00" at bounding box center [391, 190] width 327 height 47
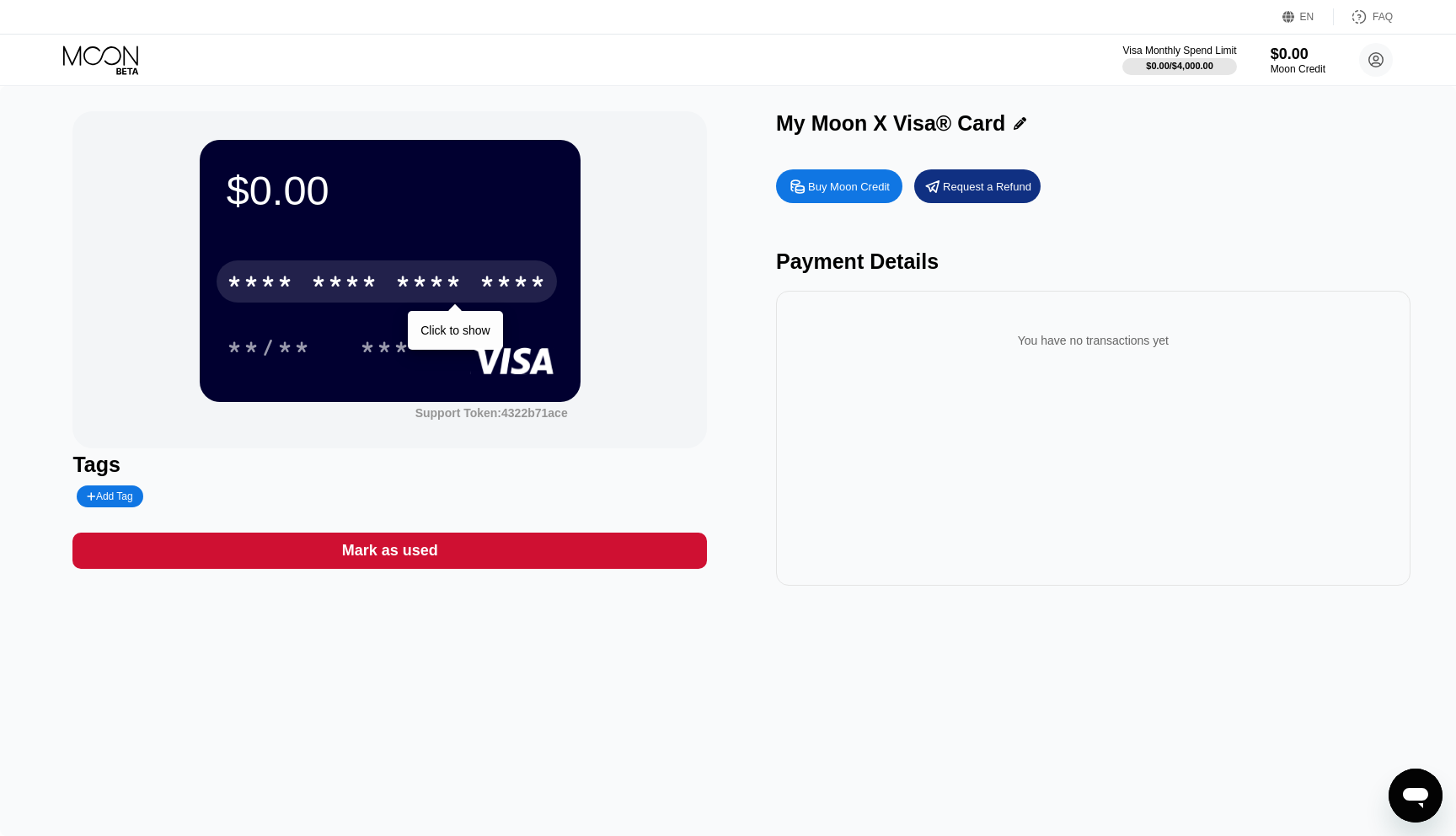
click at [265, 290] on div "* * * *" at bounding box center [261, 284] width 67 height 27
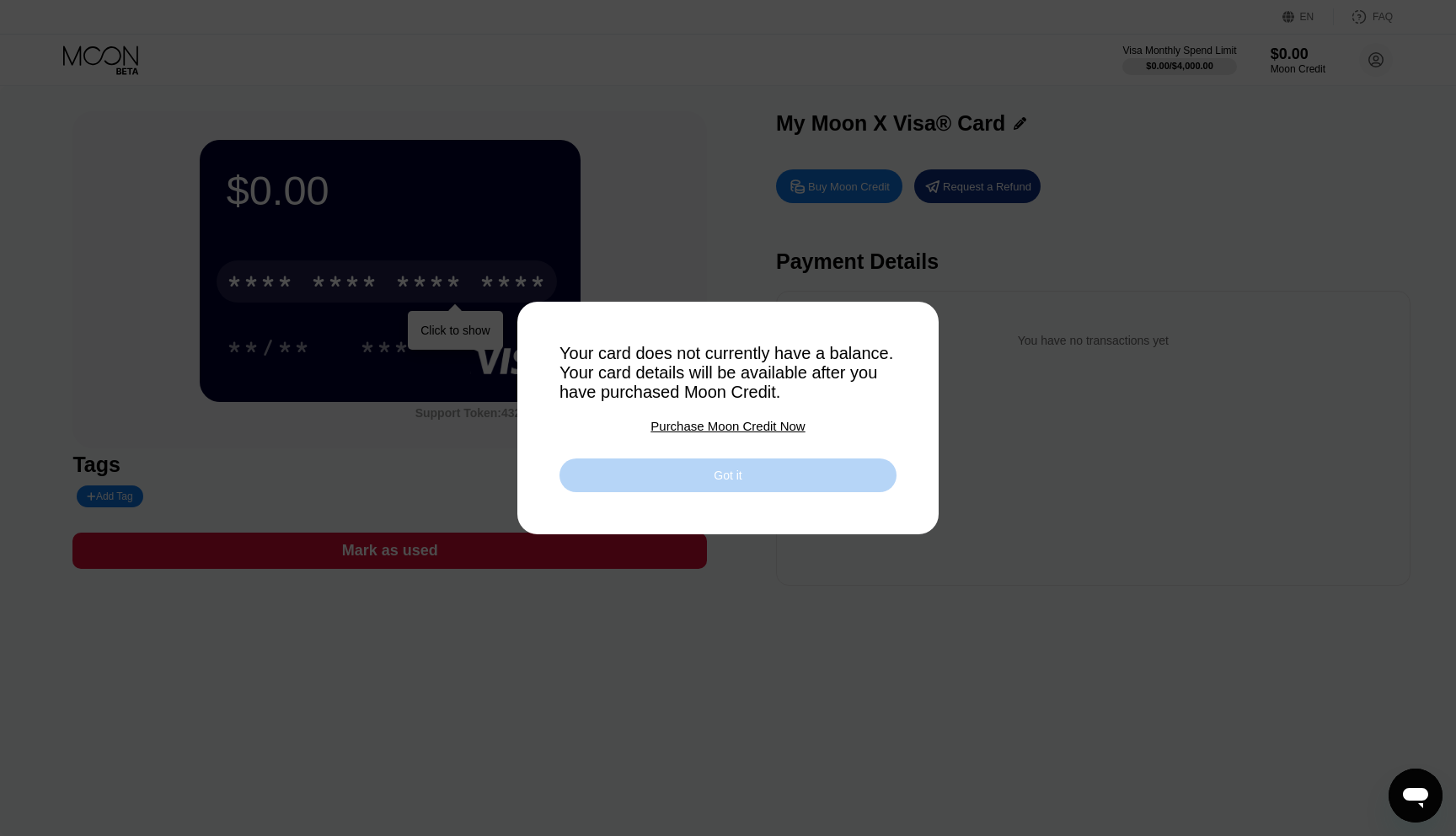
click at [663, 475] on div "Got it" at bounding box center [728, 475] width 337 height 34
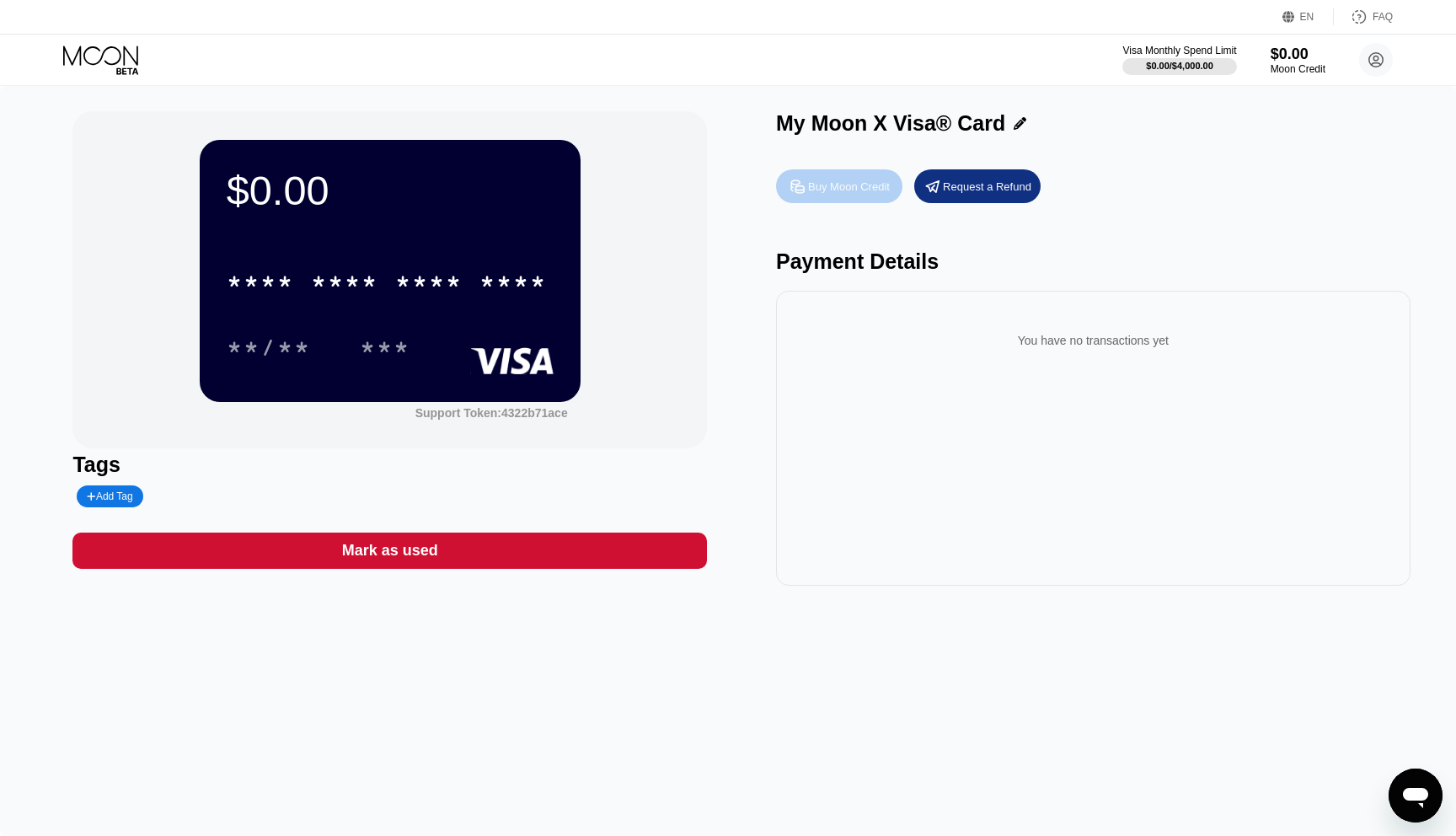
click at [855, 194] on div "Buy Moon Credit" at bounding box center [839, 186] width 126 height 34
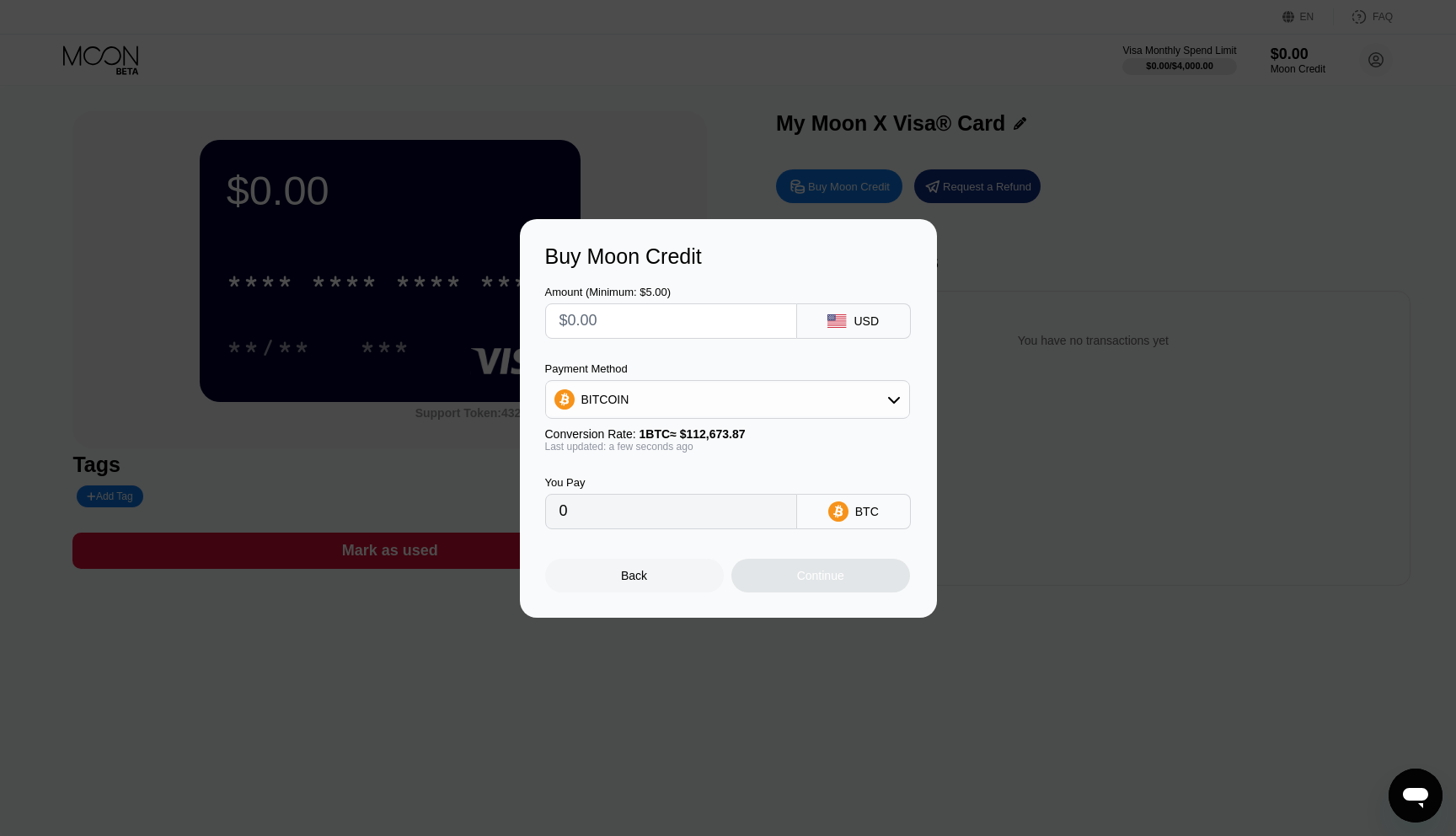
click at [641, 578] on div "Back" at bounding box center [634, 575] width 27 height 13
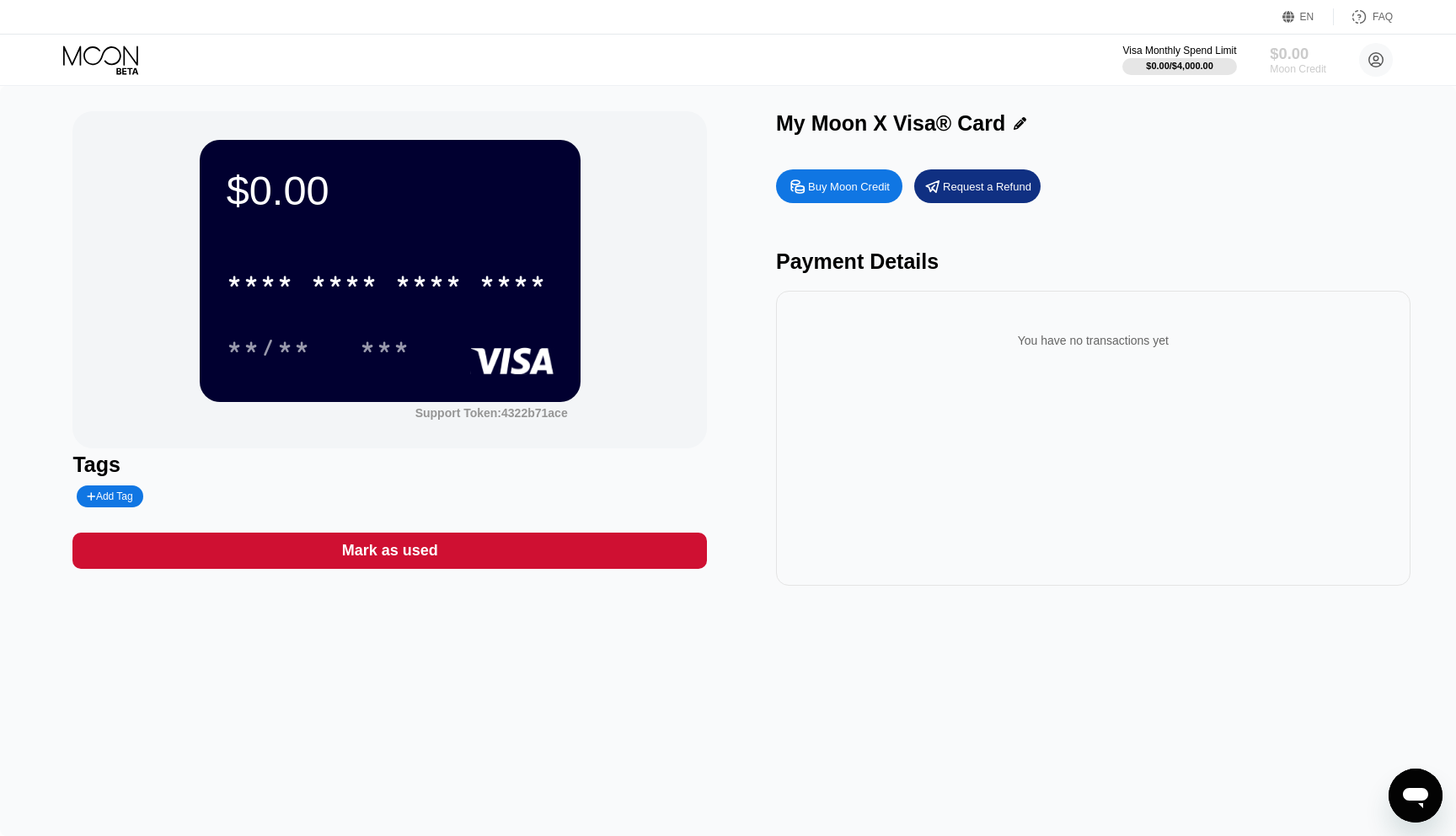
click at [1294, 70] on div "Moon Credit" at bounding box center [1299, 69] width 57 height 11
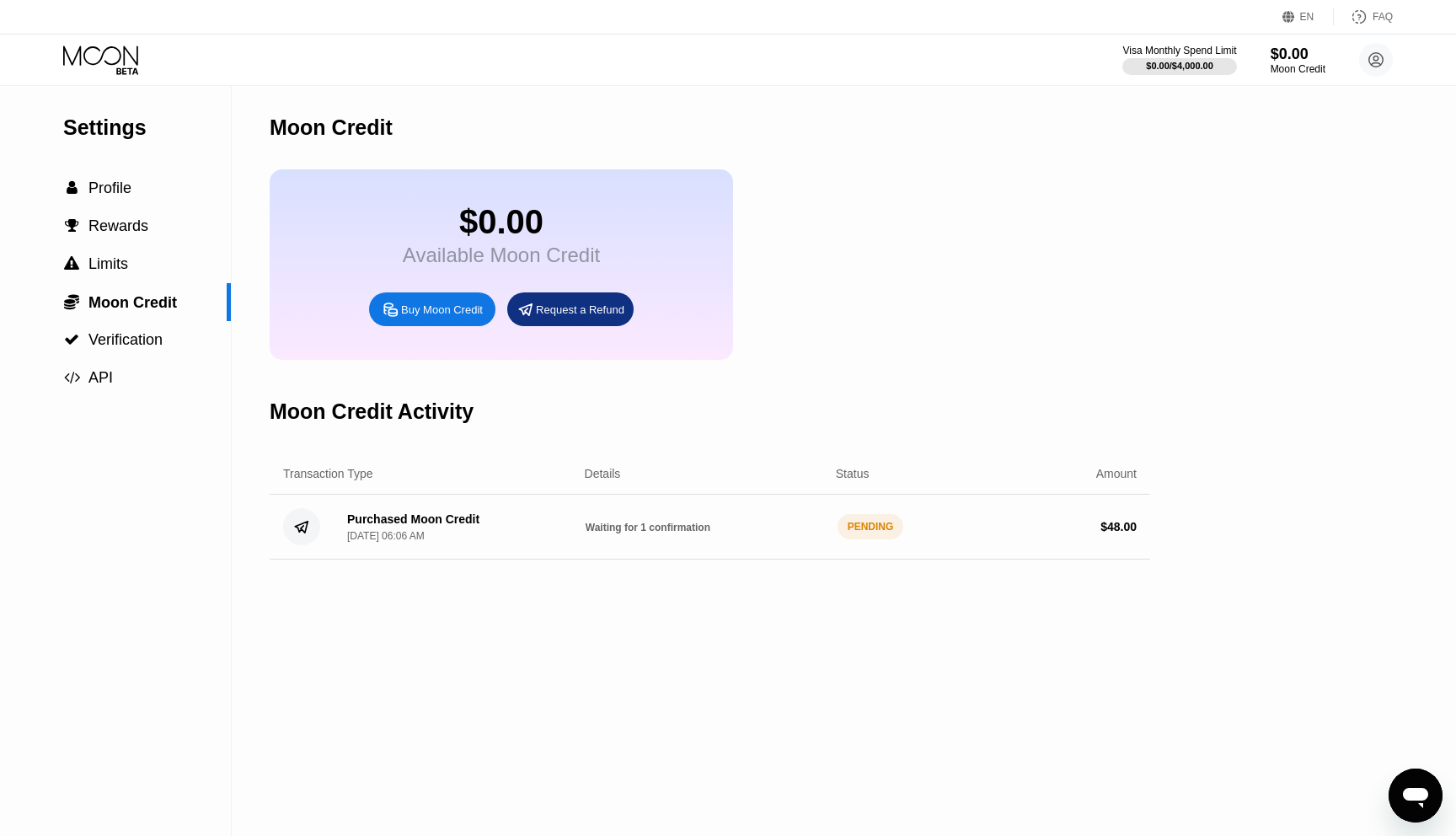
click at [120, 65] on icon at bounding box center [102, 60] width 79 height 29
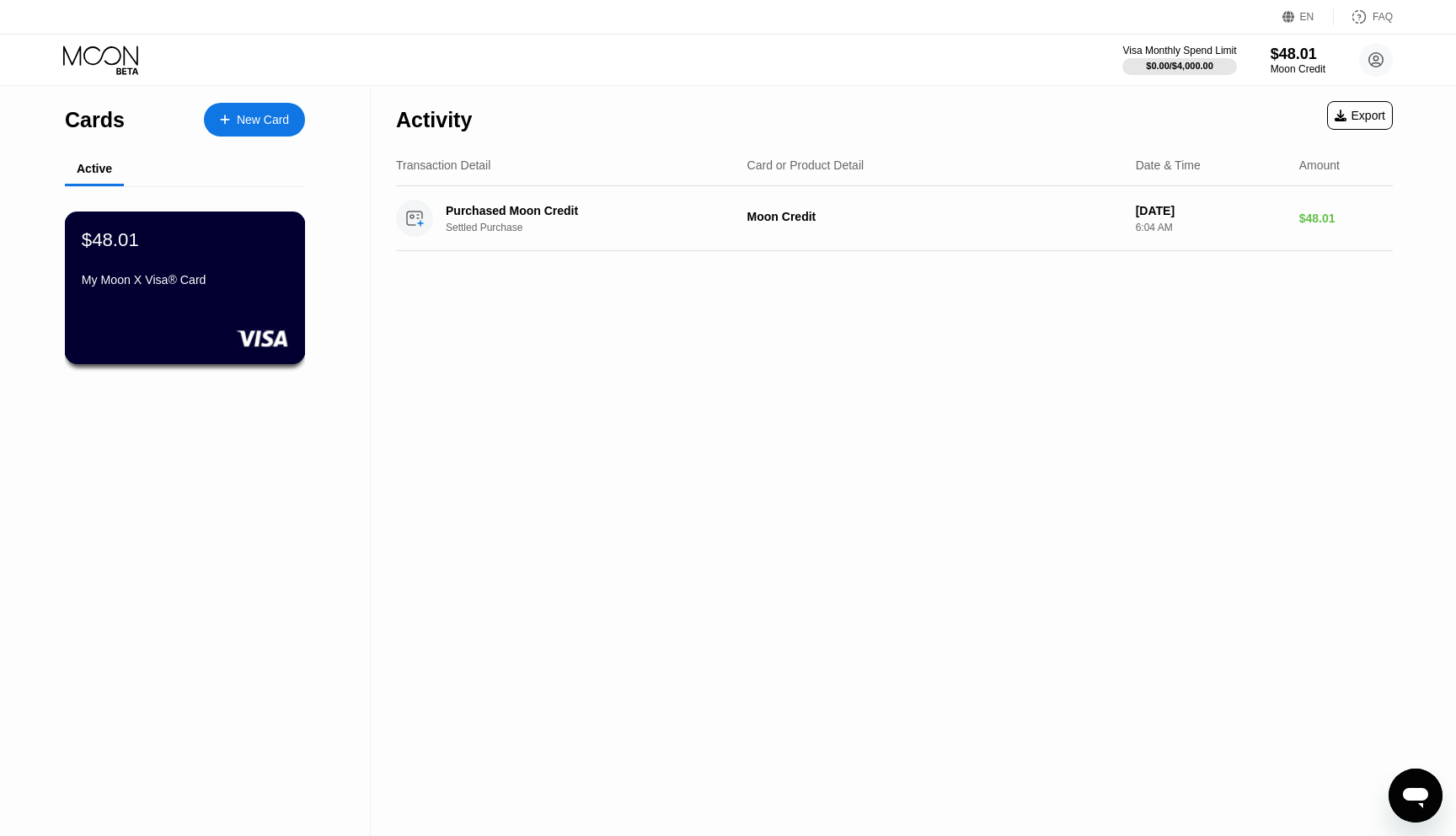
click at [156, 283] on div "My Moon X Visa® Card" at bounding box center [186, 279] width 207 height 13
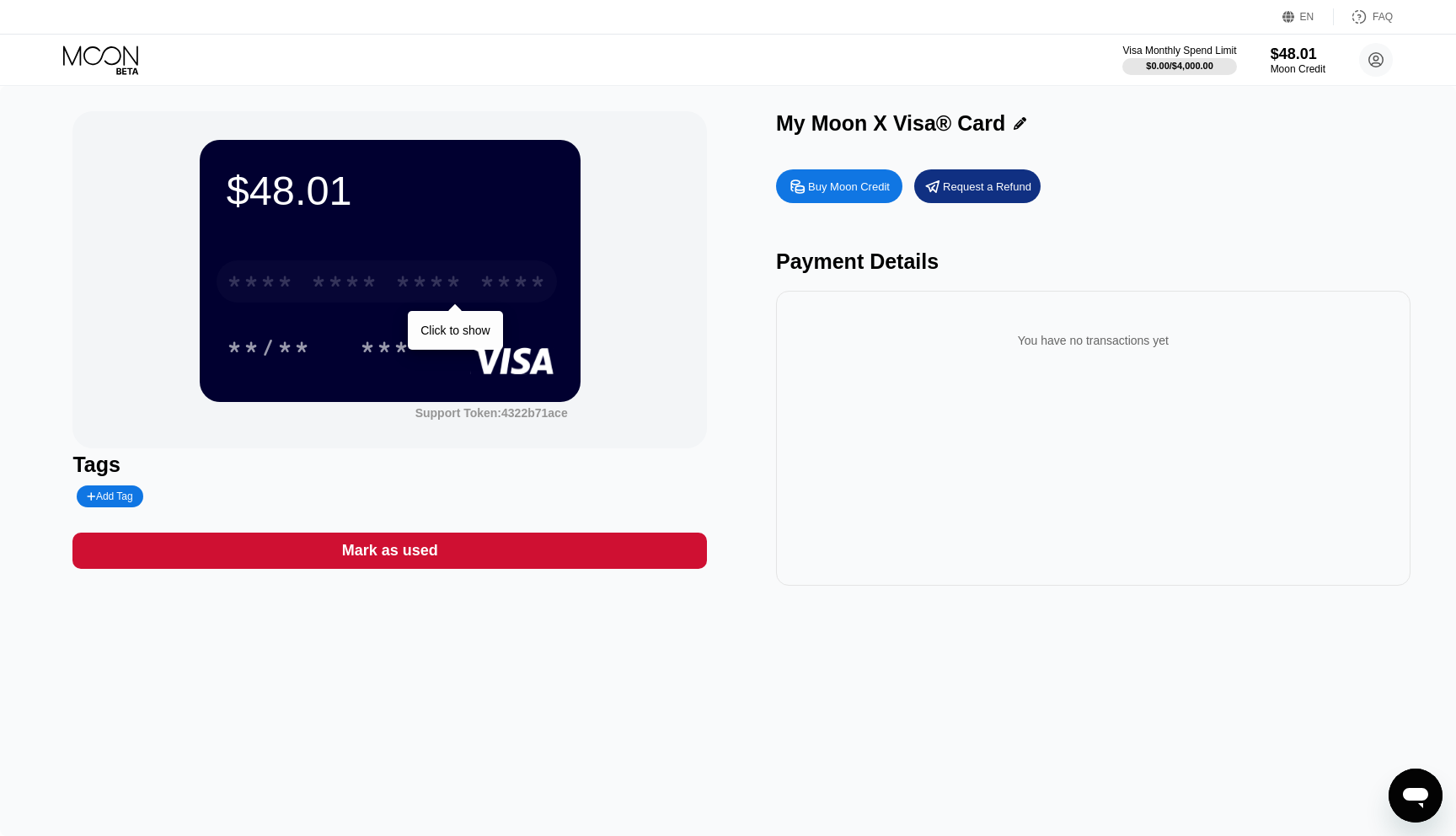
click at [342, 273] on div "* * * *" at bounding box center [345, 284] width 67 height 27
click at [406, 287] on div "* * * *" at bounding box center [428, 284] width 67 height 27
click at [406, 287] on div "2548" at bounding box center [428, 284] width 67 height 27
click at [406, 280] on div "* * * *" at bounding box center [428, 284] width 67 height 27
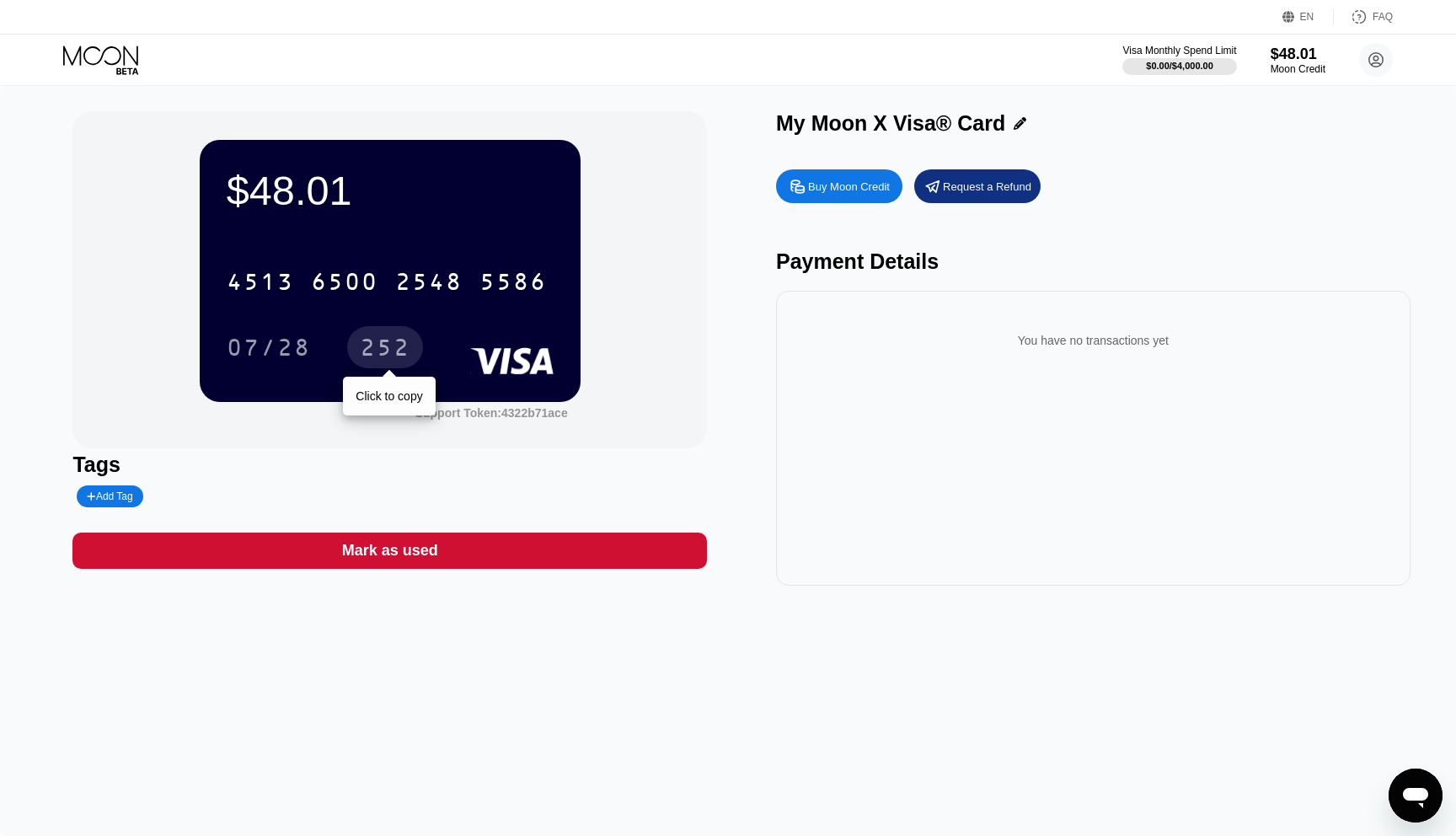
click at [374, 347] on div "252" at bounding box center [384, 350] width 50 height 27
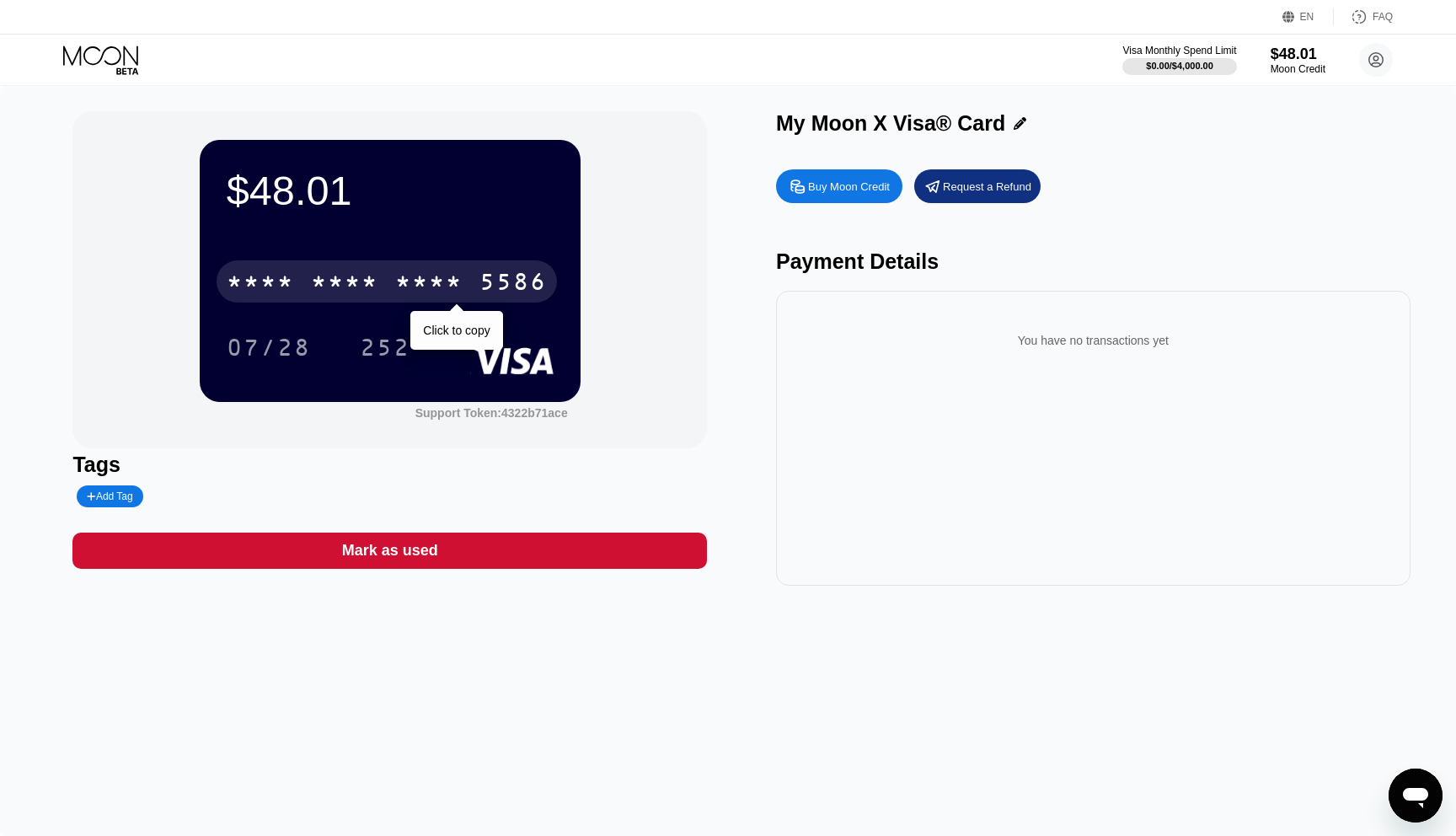
click at [313, 293] on div "* * * *" at bounding box center [345, 284] width 67 height 27
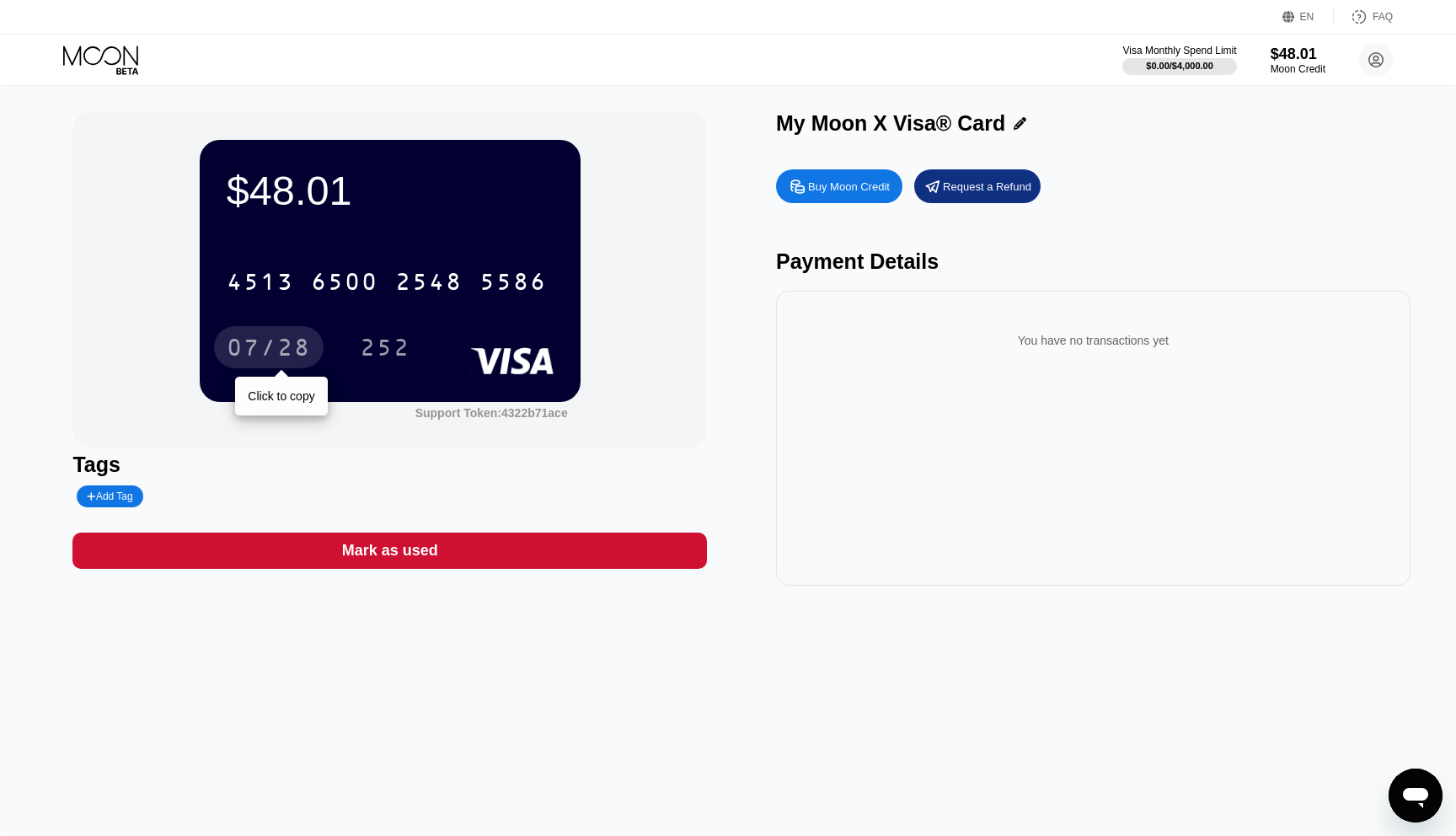
click at [264, 335] on div "07/28" at bounding box center [269, 347] width 110 height 42
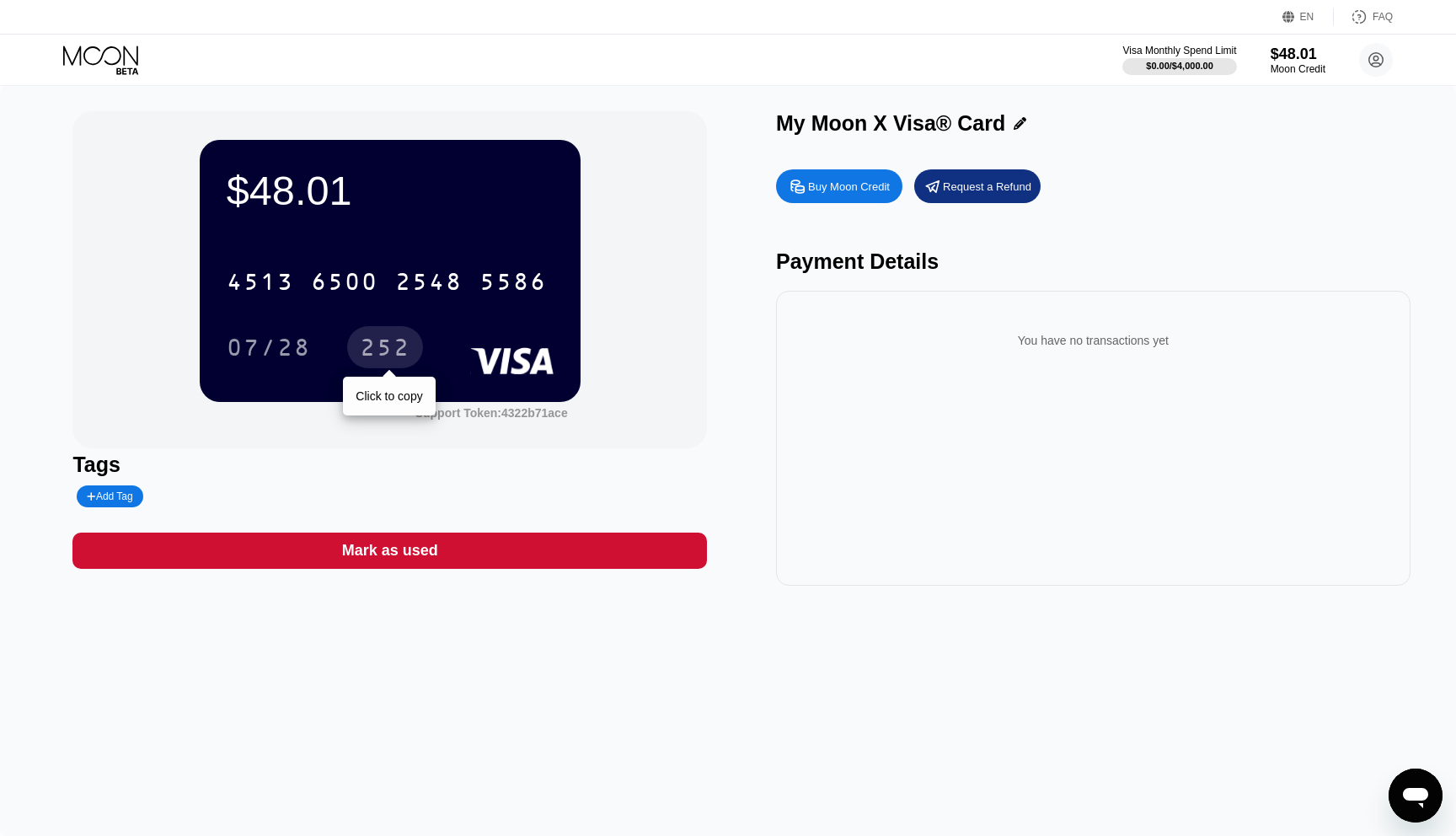
click at [374, 340] on div "252" at bounding box center [384, 350] width 50 height 27
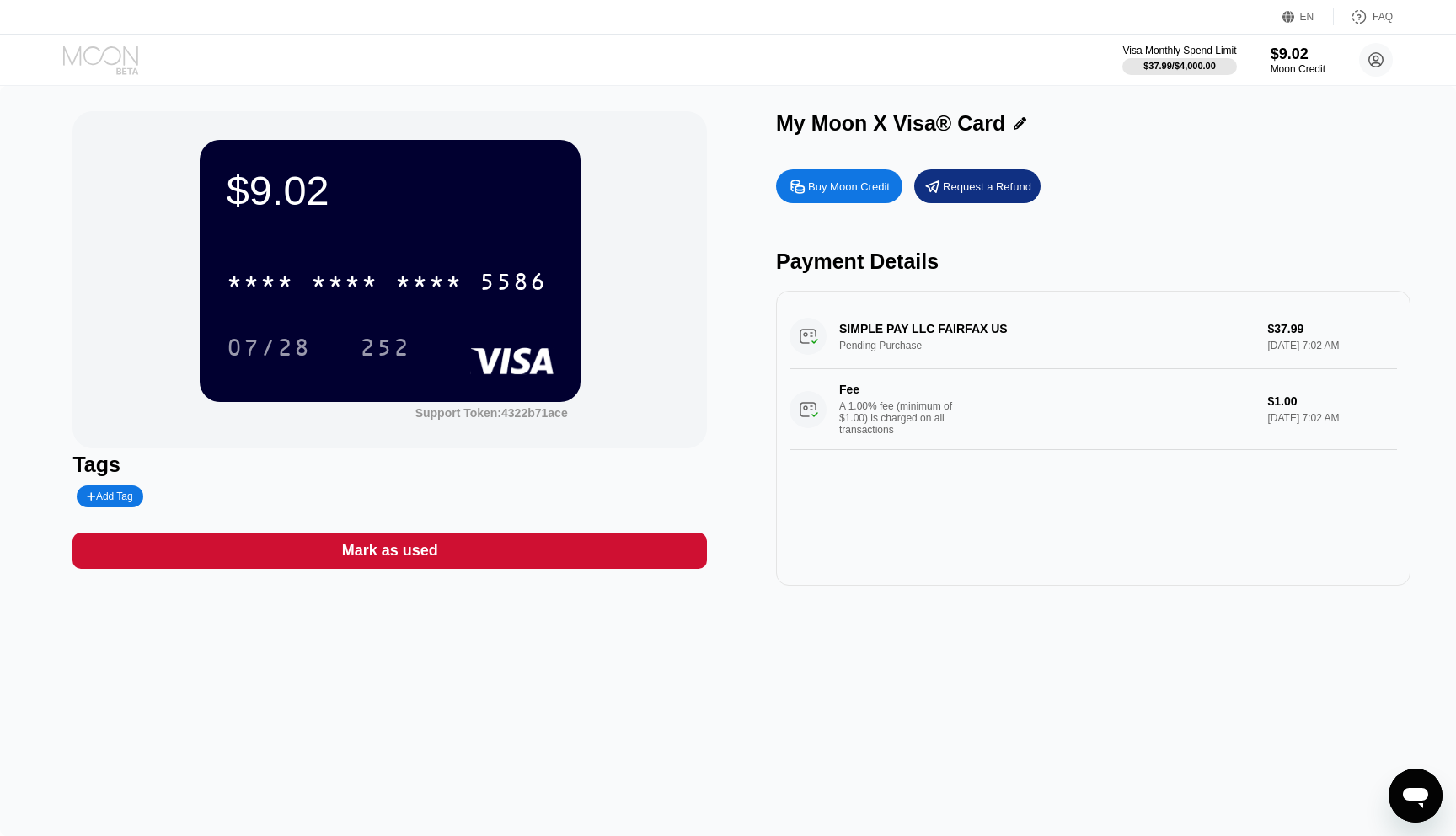
click at [86, 65] on icon at bounding box center [102, 60] width 79 height 29
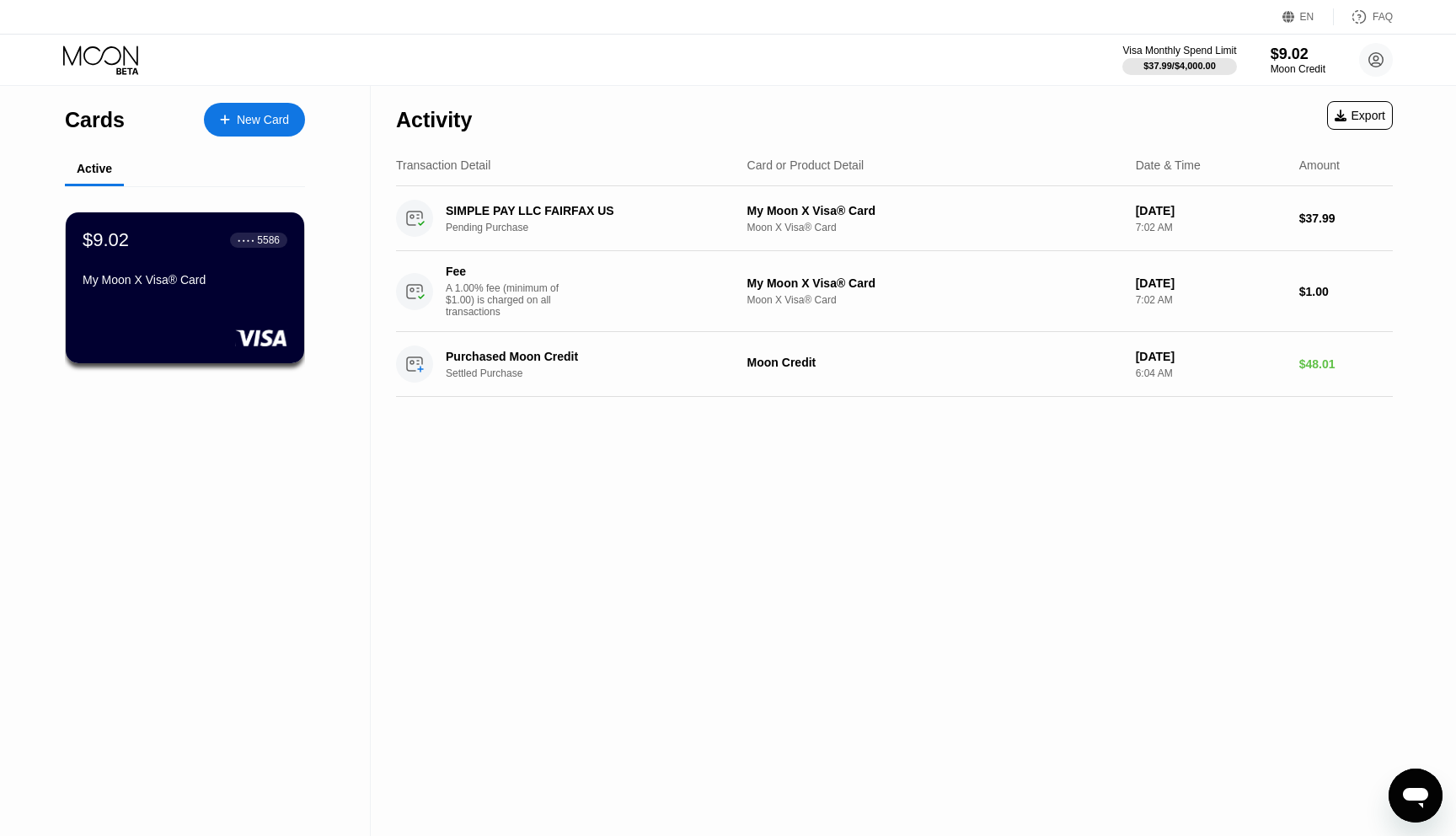
click at [279, 3] on div "EN Language Select an item Save FAQ" at bounding box center [728, 17] width 1456 height 34
